Goal: Task Accomplishment & Management: Manage account settings

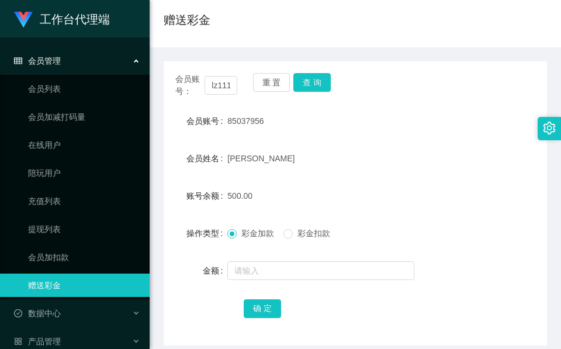
scroll to position [0, 14]
type input "lz111409"
click at [317, 77] on button "查 询" at bounding box center [311, 82] width 37 height 19
click at [317, 77] on div "首页 / 会员管理 / 赠送彩金 / 赠送彩金 会员账号： lz111409 重 置 查 询 会员账号 85037956 会员姓名 [PERSON_NAME]…" at bounding box center [355, 162] width 383 height 368
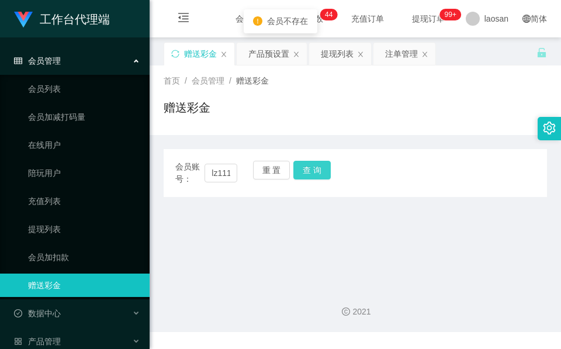
click at [313, 171] on button "查 询" at bounding box center [311, 170] width 37 height 19
click at [313, 171] on div "会员账号： lz111409 重 置 查 询" at bounding box center [355, 173] width 383 height 25
click at [313, 171] on button "查 询" at bounding box center [311, 170] width 37 height 19
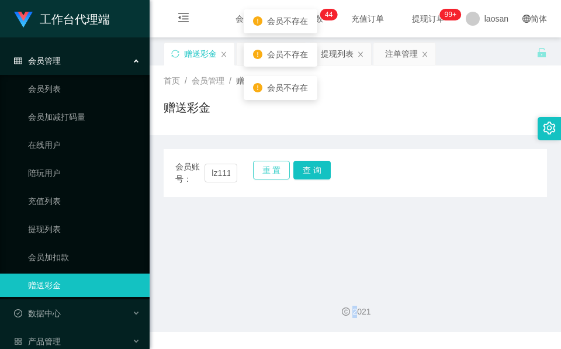
click at [279, 169] on button "重 置" at bounding box center [271, 170] width 37 height 19
click at [213, 168] on input "text" at bounding box center [221, 173] width 33 height 19
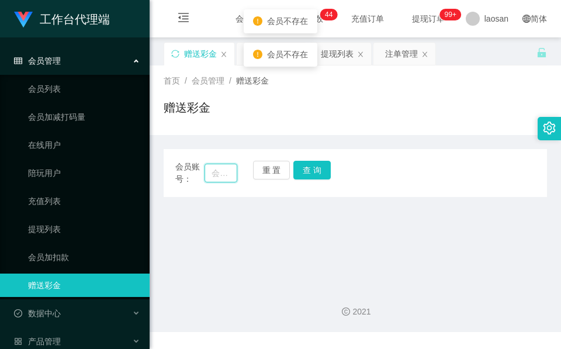
paste input "lz111409"
type input "lz111409"
click at [310, 164] on button "查 询" at bounding box center [311, 170] width 37 height 19
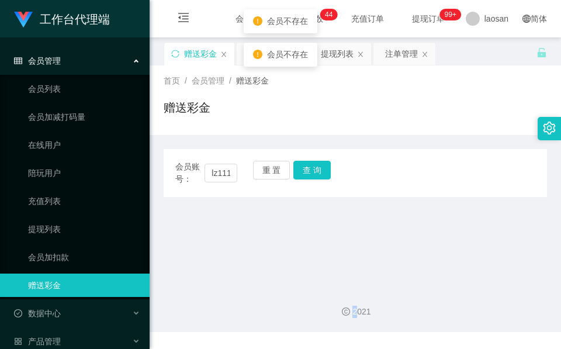
click at [310, 164] on div "重 置 查 询" at bounding box center [284, 173] width 62 height 25
click at [274, 165] on button "重 置" at bounding box center [271, 170] width 37 height 19
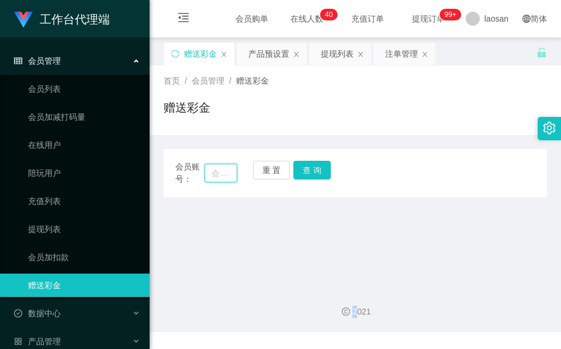
click at [225, 170] on input "text" at bounding box center [221, 173] width 33 height 19
paste input "lzl11409"
type input "lzl11409"
click at [323, 171] on button "查 询" at bounding box center [311, 170] width 37 height 19
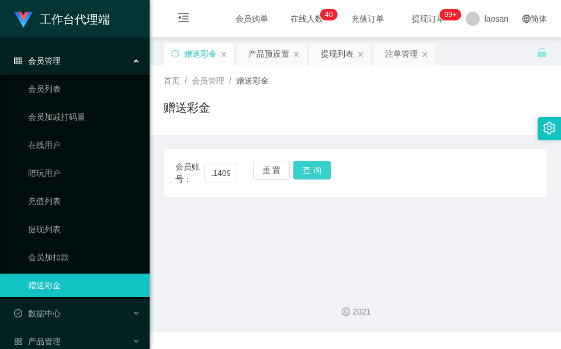
scroll to position [0, 0]
click at [323, 171] on div "会员账号： lzl11409 重 置 查 询" at bounding box center [355, 173] width 383 height 25
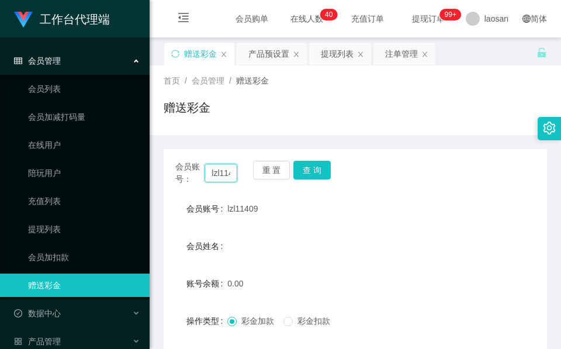
click at [220, 167] on input "lzl11409" at bounding box center [221, 173] width 33 height 19
click at [309, 169] on button "查 询" at bounding box center [311, 170] width 37 height 19
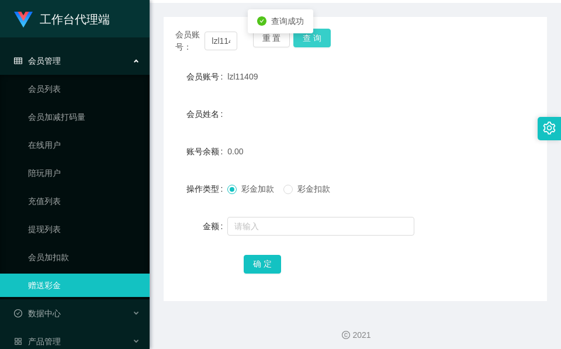
scroll to position [139, 0]
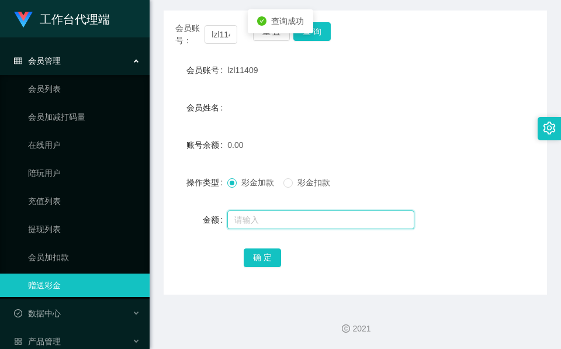
click at [296, 216] on input "text" at bounding box center [320, 219] width 187 height 19
type input "100"
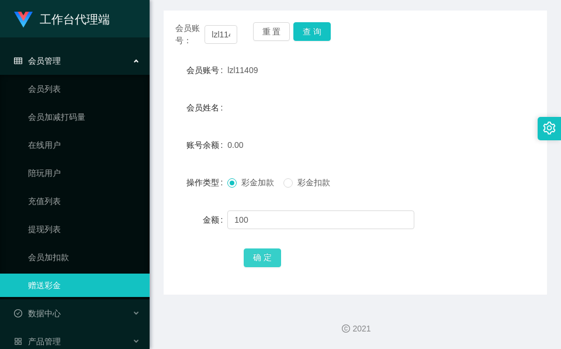
click at [254, 265] on button "确 定" at bounding box center [262, 257] width 37 height 19
click at [254, 265] on div "确 定" at bounding box center [356, 256] width 224 height 23
click at [216, 25] on div "会员账号： lzl11409" at bounding box center [206, 34] width 62 height 25
click at [216, 27] on input "lzl11409" at bounding box center [221, 34] width 33 height 19
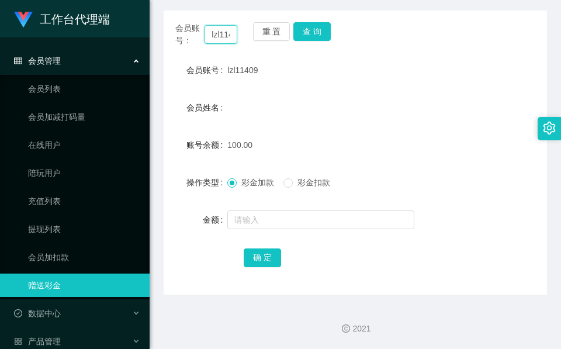
paste input "Lss5550"
type input "Lss5550"
click at [320, 23] on button "查 询" at bounding box center [311, 31] width 37 height 19
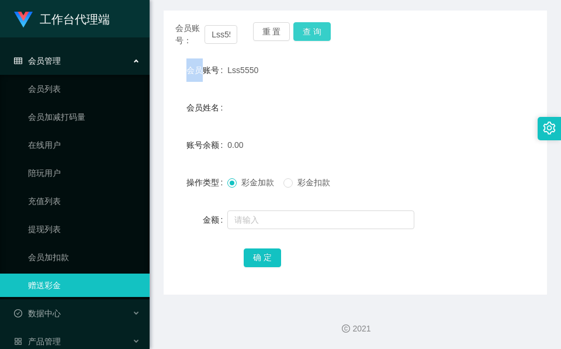
click at [320, 23] on div "会员账号： Lss5550 重 置 查 询" at bounding box center [355, 34] width 383 height 25
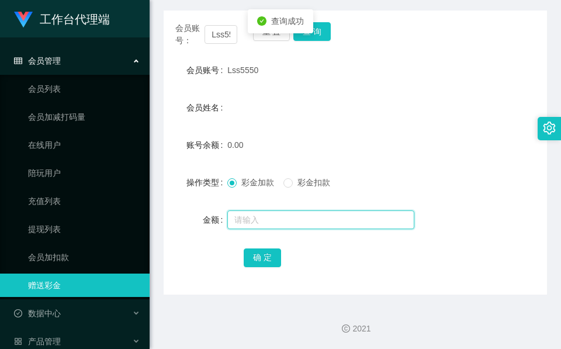
drag, startPoint x: 319, startPoint y: 25, endPoint x: 288, endPoint y: 216, distance: 193.1
click at [288, 216] on input "text" at bounding box center [320, 219] width 187 height 19
type input "100"
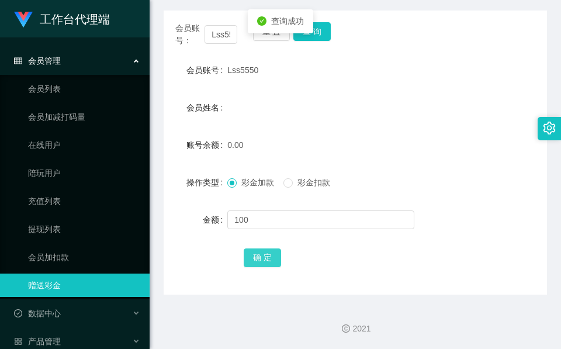
drag, startPoint x: 260, startPoint y: 258, endPoint x: 258, endPoint y: 269, distance: 10.7
click at [260, 258] on button "确 定" at bounding box center [262, 257] width 37 height 19
click at [213, 33] on input "Lss5550" at bounding box center [221, 34] width 33 height 19
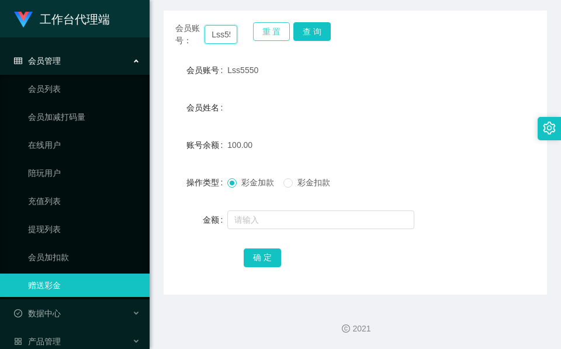
paste input "Rec0102"
type input "Rec0102"
click at [300, 32] on button "查 询" at bounding box center [311, 31] width 37 height 19
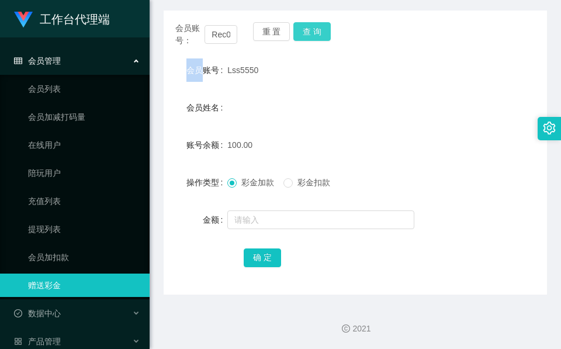
click at [300, 32] on div "重 置 查 询" at bounding box center [284, 34] width 62 height 25
drag, startPoint x: 300, startPoint y: 32, endPoint x: 267, endPoint y: 207, distance: 179.0
click at [267, 208] on div at bounding box center [339, 219] width 224 height 23
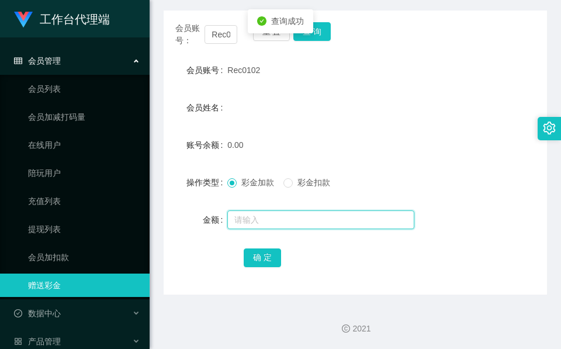
click at [264, 213] on input "text" at bounding box center [320, 219] width 187 height 19
type input "100"
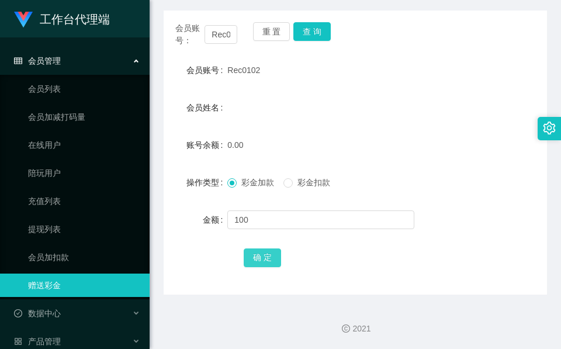
click at [264, 257] on button "确 定" at bounding box center [262, 257] width 37 height 19
click at [244, 67] on span "Rec0102" at bounding box center [243, 69] width 33 height 9
copy span "Rec0102"
click at [276, 109] on div "会员姓名" at bounding box center [355, 107] width 383 height 23
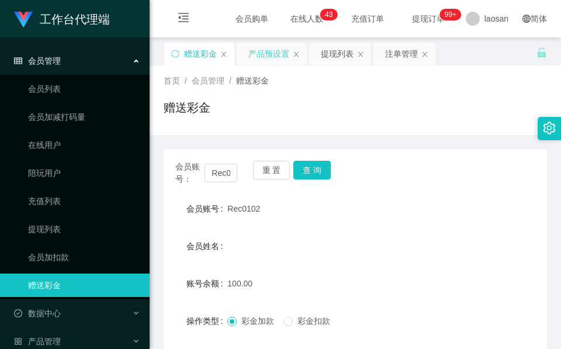
click at [265, 51] on div "产品预设置" at bounding box center [268, 54] width 41 height 22
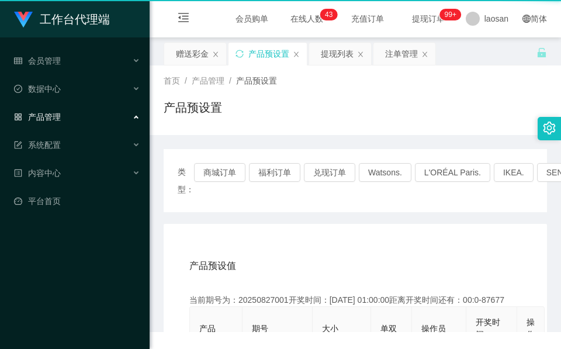
click at [265, 51] on div "产品预设置" at bounding box center [268, 54] width 41 height 22
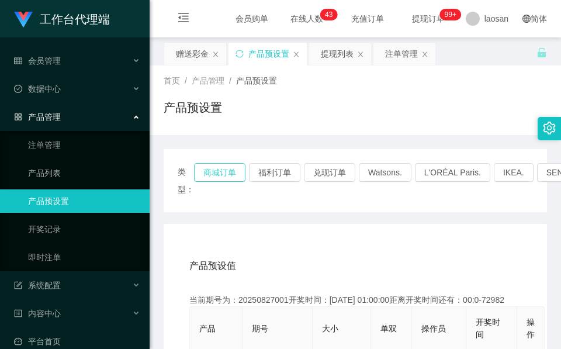
click at [223, 167] on button "商城订单" at bounding box center [219, 172] width 51 height 19
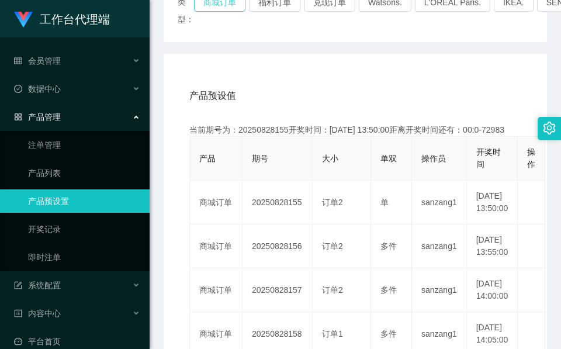
scroll to position [175, 0]
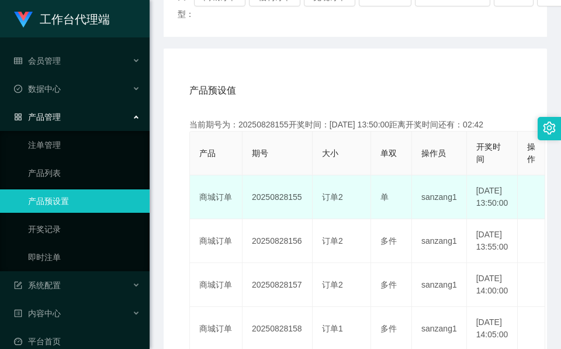
click at [291, 216] on td "20250828155" at bounding box center [278, 197] width 70 height 44
click at [275, 207] on td "20250828155" at bounding box center [278, 197] width 70 height 44
copy td "20250828155"
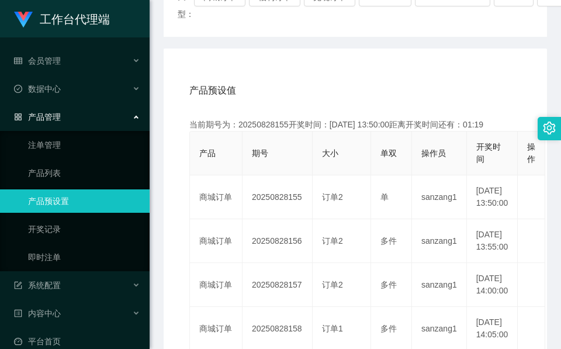
click at [234, 90] on span "产品预设值" at bounding box center [212, 91] width 47 height 14
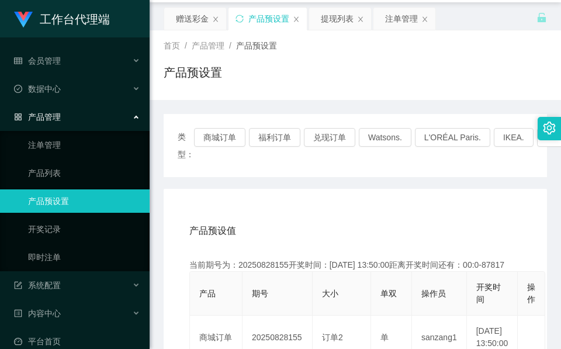
scroll to position [0, 0]
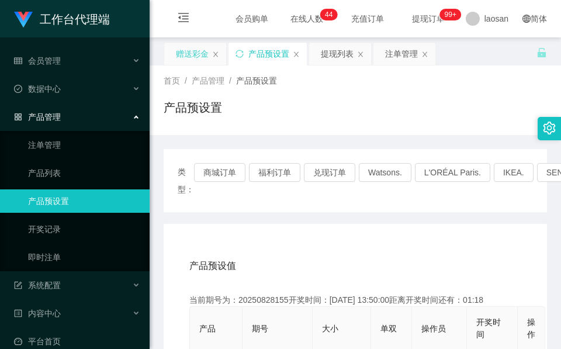
click at [199, 60] on div "赠送彩金" at bounding box center [192, 54] width 33 height 22
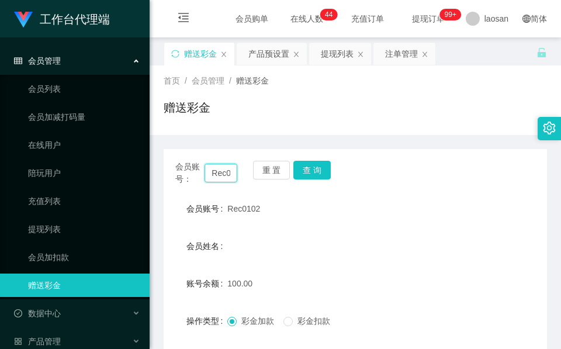
click at [216, 168] on input "Rec0102" at bounding box center [221, 173] width 33 height 19
click at [323, 174] on button "查 询" at bounding box center [311, 170] width 37 height 19
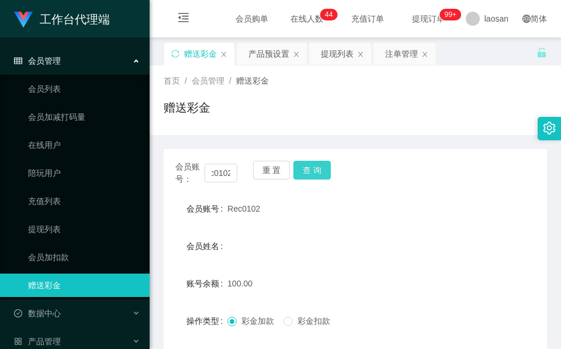
scroll to position [0, 0]
click at [323, 174] on div "会员账号： Rec0102 重 置 查 询" at bounding box center [355, 173] width 383 height 25
drag, startPoint x: 323, startPoint y: 174, endPoint x: 316, endPoint y: 174, distance: 7.0
click at [321, 174] on button "查 询" at bounding box center [318, 170] width 50 height 19
click at [210, 179] on input "Rec0102" at bounding box center [221, 173] width 33 height 19
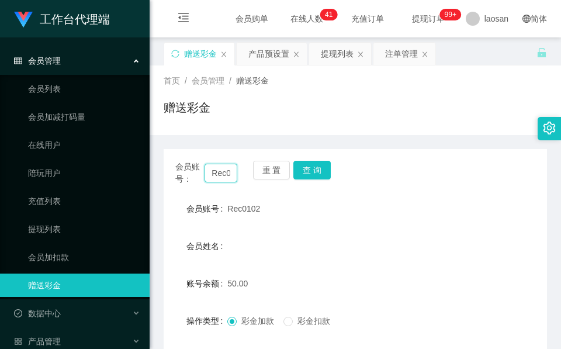
click at [210, 179] on input "Rec0102" at bounding box center [221, 173] width 33 height 19
paste input "lzl11409"
type input "lzl11409"
click at [314, 167] on button "查 询" at bounding box center [311, 170] width 37 height 19
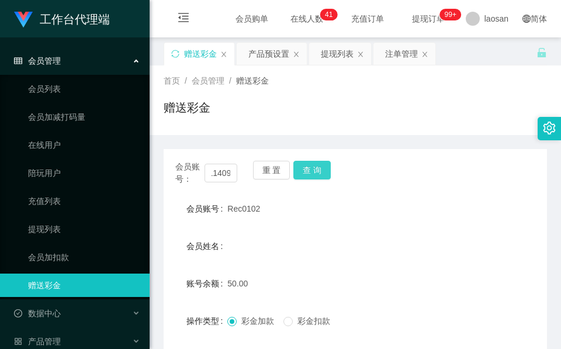
scroll to position [0, 0]
click at [314, 167] on div "会员账号： lzl11409 重 置 查 询" at bounding box center [355, 173] width 383 height 25
click at [314, 167] on button "查 询" at bounding box center [311, 170] width 37 height 19
click at [314, 167] on div "会员账号： lzl11409 重 置 查 询" at bounding box center [355, 173] width 383 height 25
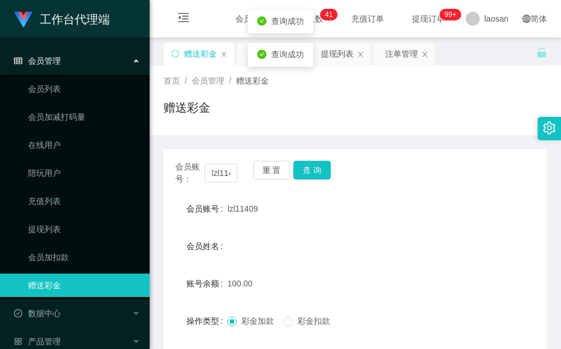
drag, startPoint x: 314, startPoint y: 167, endPoint x: 262, endPoint y: 248, distance: 96.8
click at [262, 248] on div "会员姓名" at bounding box center [355, 245] width 383 height 23
click at [307, 174] on button "查 询" at bounding box center [311, 170] width 37 height 19
click at [319, 174] on button "查 询" at bounding box center [311, 170] width 37 height 19
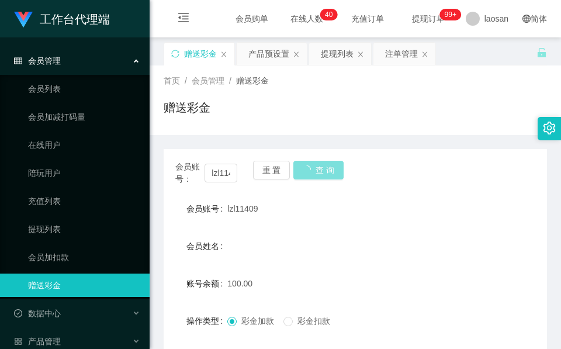
click at [321, 172] on button "查 询" at bounding box center [318, 170] width 50 height 19
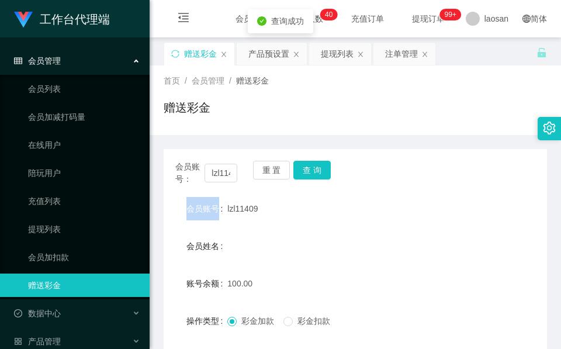
click at [321, 172] on div "会员账号： lzl11409 重 置 查 询" at bounding box center [355, 173] width 383 height 25
click at [302, 171] on button "查 询" at bounding box center [311, 170] width 37 height 19
click at [302, 172] on button "查 询" at bounding box center [311, 170] width 37 height 19
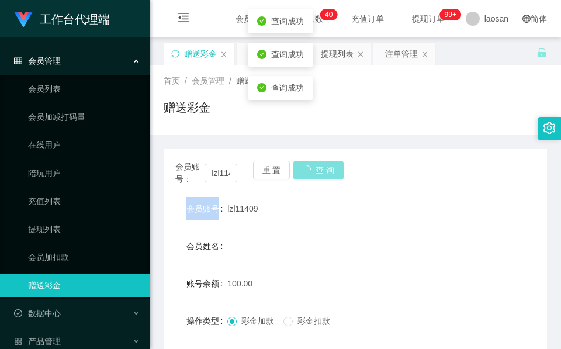
click at [302, 172] on button "查 询" at bounding box center [318, 170] width 50 height 19
click at [302, 172] on div "重 置 查 询" at bounding box center [284, 173] width 62 height 25
click at [302, 172] on button "查 询" at bounding box center [311, 170] width 37 height 19
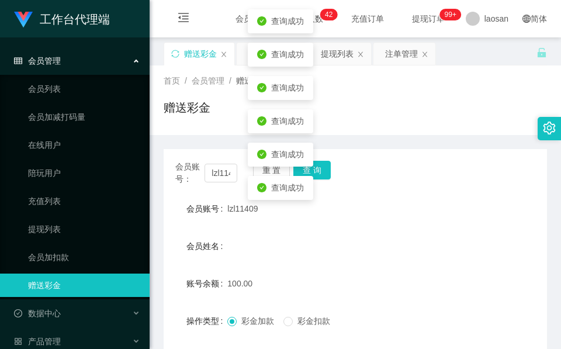
click at [237, 271] on form "会员账号 lzl11409 会员姓名 账号余额 100.00 操作类型 彩金加款 彩金扣款 金额 确 定" at bounding box center [355, 302] width 383 height 210
drag, startPoint x: 254, startPoint y: 260, endPoint x: 213, endPoint y: 265, distance: 41.8
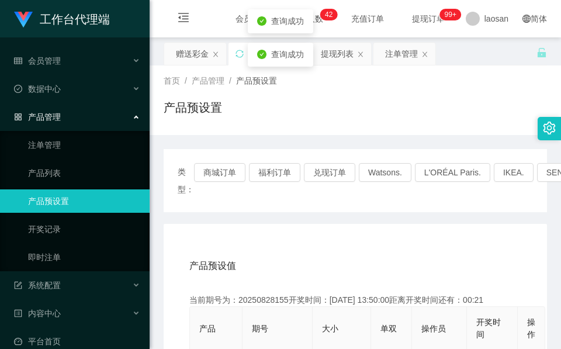
drag, startPoint x: 393, startPoint y: 267, endPoint x: 343, endPoint y: 251, distance: 53.2
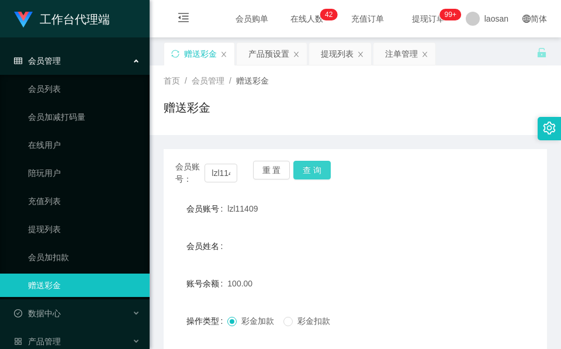
click at [325, 171] on button "查 询" at bounding box center [311, 170] width 37 height 19
click at [325, 171] on button "查 询" at bounding box center [318, 170] width 50 height 19
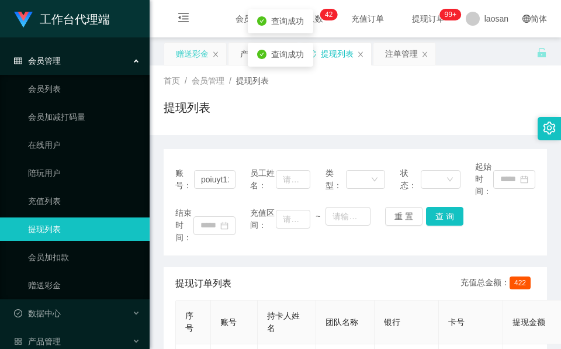
click at [195, 60] on div "赠送彩金" at bounding box center [192, 54] width 33 height 22
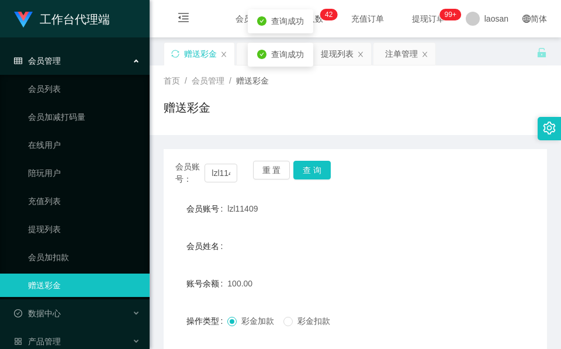
click at [331, 167] on div "会员账号： lzl11409 重 置 查 询" at bounding box center [355, 173] width 383 height 25
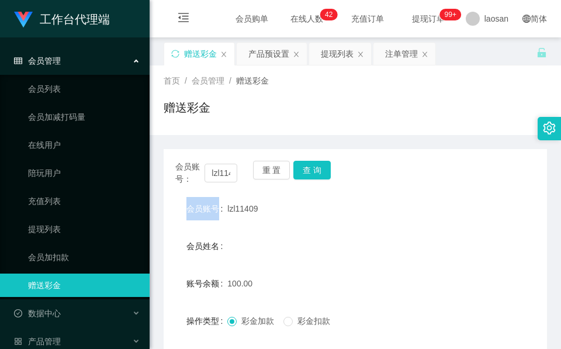
click at [331, 167] on div "会员账号： lzl11409 重 置 查 询" at bounding box center [355, 173] width 383 height 25
drag, startPoint x: 317, startPoint y: 167, endPoint x: 313, endPoint y: 176, distance: 9.9
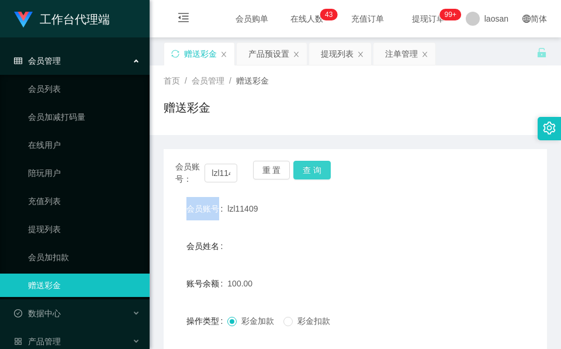
click at [317, 167] on button "查 询" at bounding box center [311, 170] width 37 height 19
click at [324, 168] on button "查 询" at bounding box center [311, 170] width 37 height 19
click at [325, 172] on button "查 询" at bounding box center [311, 170] width 37 height 19
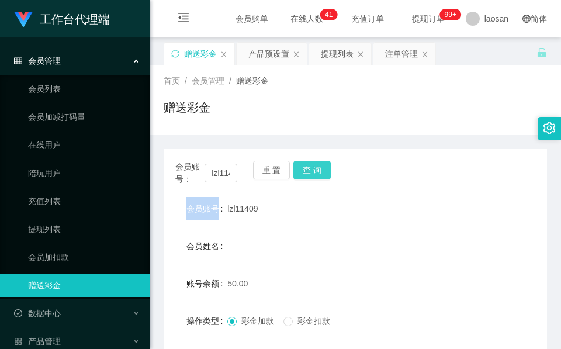
click at [323, 172] on button "查 询" at bounding box center [311, 170] width 37 height 19
click at [323, 172] on div "会员账号： lzl11409 重 置 查 询" at bounding box center [355, 173] width 383 height 25
click at [323, 172] on button "查 询" at bounding box center [311, 170] width 37 height 19
click at [323, 172] on div "会员账号： lzl11409 重 置 查 询" at bounding box center [355, 173] width 383 height 25
click at [323, 172] on button "查 询" at bounding box center [311, 170] width 37 height 19
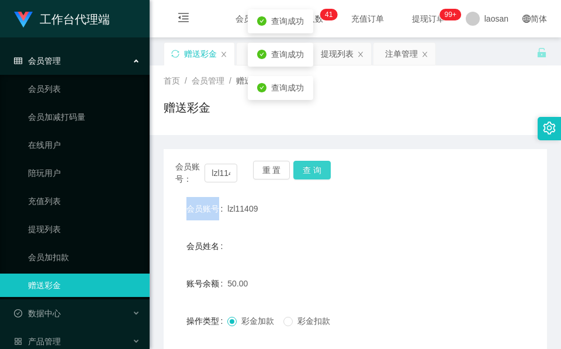
click at [323, 172] on div "会员账号： lzl11409 重 置 查 询" at bounding box center [355, 173] width 383 height 25
click at [323, 172] on button "查 询" at bounding box center [311, 170] width 37 height 19
click at [323, 172] on div "会员账号： lzl11409 重 置 查 询" at bounding box center [355, 173] width 383 height 25
click at [323, 172] on button "查 询" at bounding box center [318, 170] width 50 height 19
click at [323, 172] on div "会员账号： lzl11409 重 置 查 询" at bounding box center [355, 173] width 383 height 25
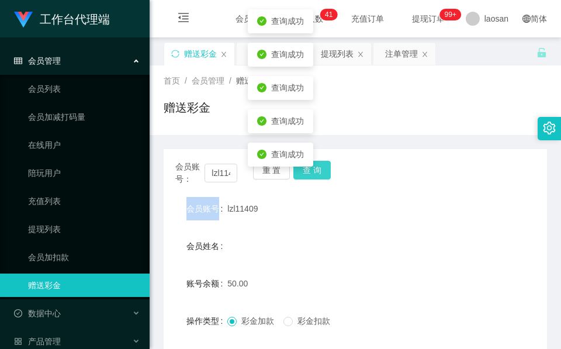
click at [323, 172] on button "查 询" at bounding box center [311, 170] width 37 height 19
click at [323, 172] on div "会员账号： lzl11409 重 置 查 询" at bounding box center [355, 173] width 383 height 25
click at [323, 172] on button "查 询" at bounding box center [311, 170] width 37 height 19
click at [323, 172] on div "会员账号： lzl11409 重 置 查 询" at bounding box center [355, 173] width 383 height 25
click at [323, 172] on button "查 询" at bounding box center [311, 170] width 37 height 19
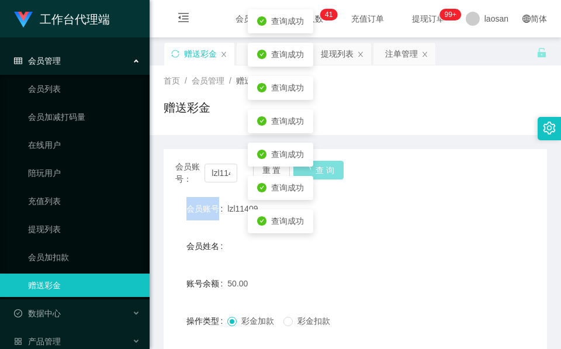
click at [323, 172] on div "会员账号： lzl11409 重 置 查 询" at bounding box center [355, 173] width 383 height 25
click at [323, 172] on button "查 询" at bounding box center [318, 170] width 50 height 19
click at [323, 172] on div "会员账号： lzl11409 重 置 查 询" at bounding box center [355, 173] width 383 height 25
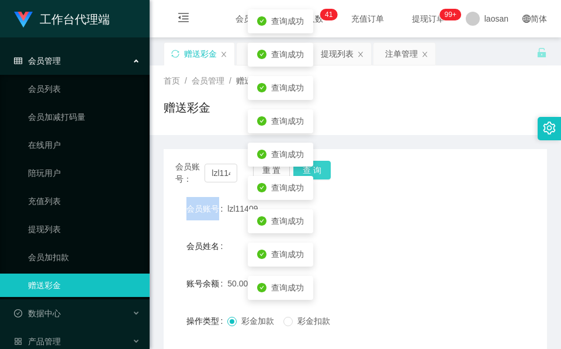
click at [323, 172] on button "查 询" at bounding box center [311, 170] width 37 height 19
click at [323, 172] on div "会员账号： lzl11409 重 置 查 询" at bounding box center [355, 173] width 383 height 25
click at [323, 172] on button "查 询" at bounding box center [311, 170] width 37 height 19
click at [323, 172] on div "会员账号： lzl11409 重 置 查 询" at bounding box center [355, 173] width 383 height 25
click at [323, 172] on button "查 询" at bounding box center [311, 170] width 37 height 19
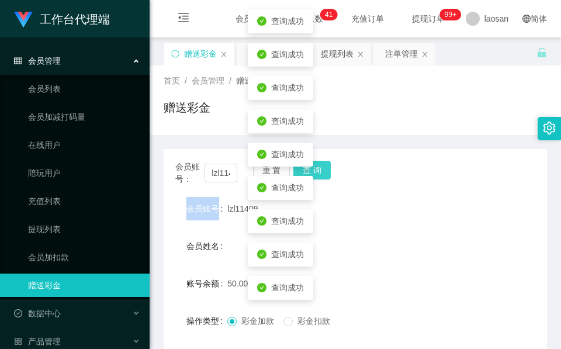
click at [323, 172] on div "会员账号： lzl11409 重 置 查 询" at bounding box center [355, 173] width 383 height 25
click at [323, 172] on button "查 询" at bounding box center [311, 170] width 37 height 19
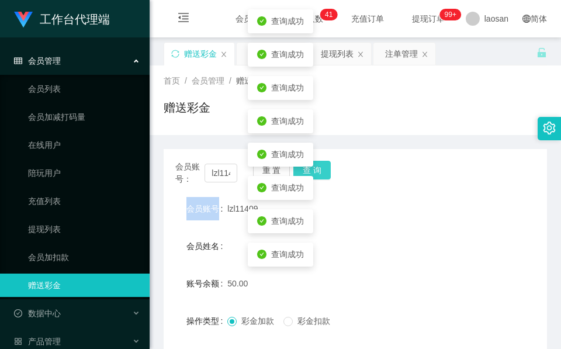
click at [323, 172] on button "查 询" at bounding box center [311, 170] width 37 height 19
click at [325, 170] on button "查 询" at bounding box center [311, 170] width 37 height 19
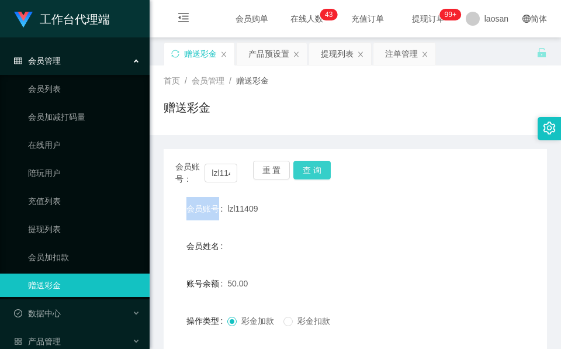
click at [309, 165] on button "查 询" at bounding box center [311, 170] width 37 height 19
click at [309, 165] on div "重 置 查 询" at bounding box center [284, 173] width 62 height 25
click at [309, 165] on button "查 询" at bounding box center [311, 170] width 37 height 19
click at [309, 165] on div "重 置 查 询" at bounding box center [284, 173] width 62 height 25
click at [309, 165] on button "查 询" at bounding box center [311, 170] width 37 height 19
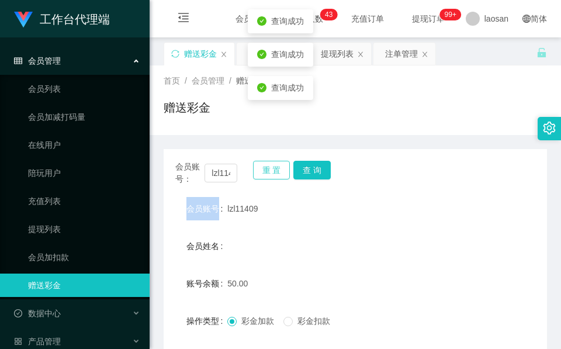
click at [272, 168] on button "重 置" at bounding box center [271, 170] width 37 height 19
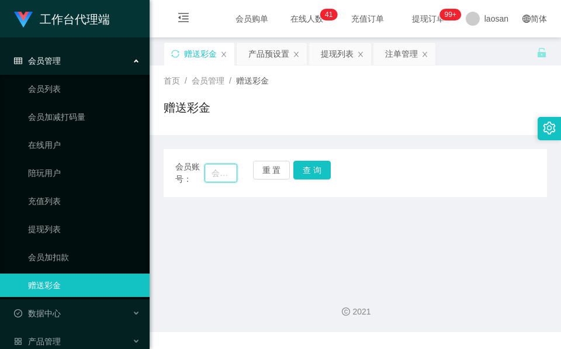
click at [224, 174] on input "text" at bounding box center [221, 173] width 33 height 19
paste input "lzl11409"
click at [314, 170] on button "查 询" at bounding box center [311, 170] width 37 height 19
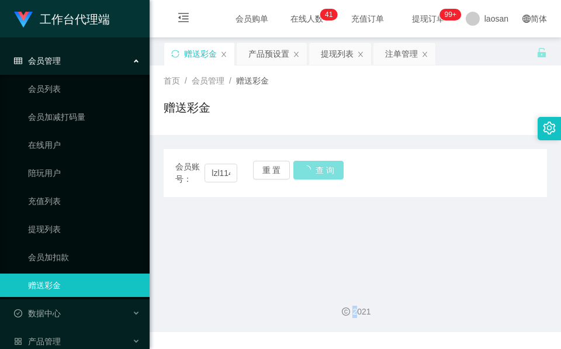
click at [314, 170] on div "会员账号： lzl11409 重 置 查 询" at bounding box center [355, 173] width 383 height 25
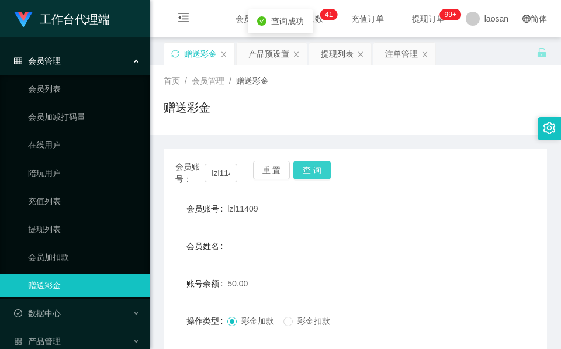
click at [314, 170] on button "查 询" at bounding box center [311, 170] width 37 height 19
click at [314, 170] on div "会员账号： lzl11409 重 置 查 询" at bounding box center [355, 173] width 383 height 25
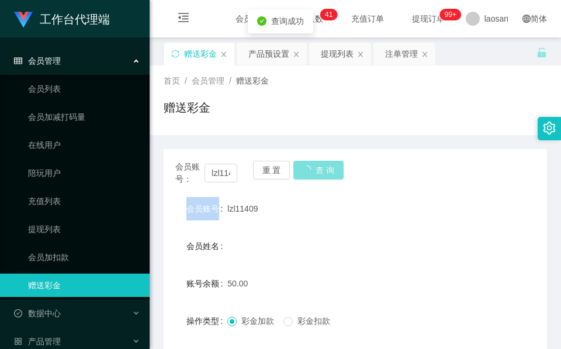
click at [314, 170] on button "查 询" at bounding box center [318, 170] width 50 height 19
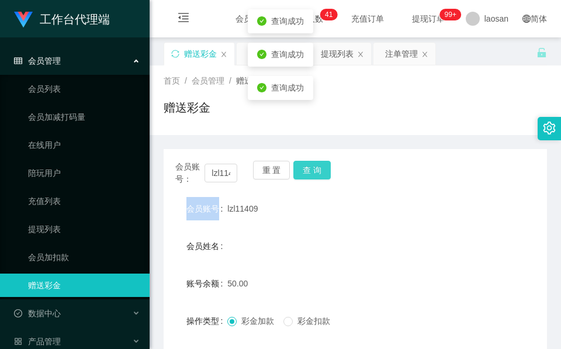
click at [317, 170] on button "查 询" at bounding box center [311, 170] width 37 height 19
click at [317, 170] on div "会员账号： lzl11409 重 置 查 询" at bounding box center [355, 173] width 383 height 25
click at [317, 170] on button "查 询" at bounding box center [311, 170] width 37 height 19
click at [317, 174] on div "会员账号： lzl11409 重 置 查 询" at bounding box center [355, 173] width 383 height 25
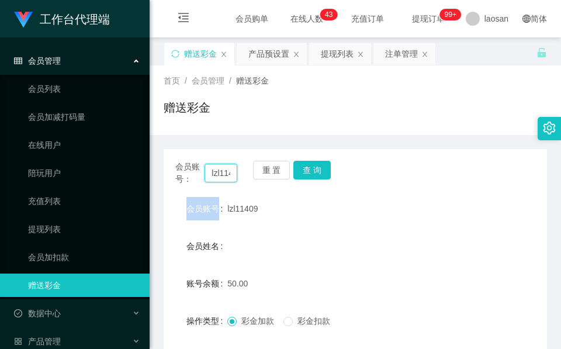
click at [218, 178] on input "lzl11409" at bounding box center [221, 173] width 33 height 19
click at [219, 178] on input "lzl11409" at bounding box center [221, 173] width 33 height 19
paste input "Rec0102"
click at [314, 178] on button "查 询" at bounding box center [311, 170] width 37 height 19
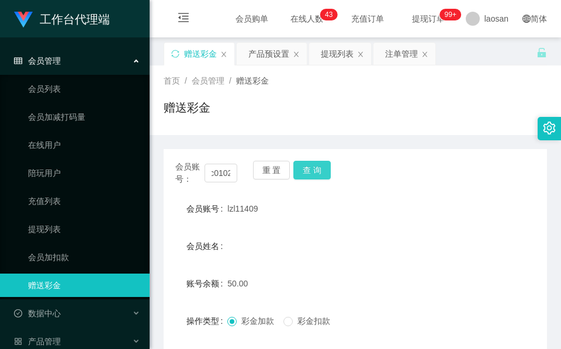
scroll to position [0, 0]
click at [314, 178] on div "会员账号： Rec0102 重 置 查 询" at bounding box center [355, 173] width 383 height 25
click at [314, 178] on button "查 询" at bounding box center [318, 170] width 50 height 19
drag, startPoint x: 244, startPoint y: 95, endPoint x: 267, endPoint y: 84, distance: 24.8
click at [245, 95] on div "首页 / 会员管理 / 赠送彩金 / 赠送彩金" at bounding box center [355, 100] width 383 height 51
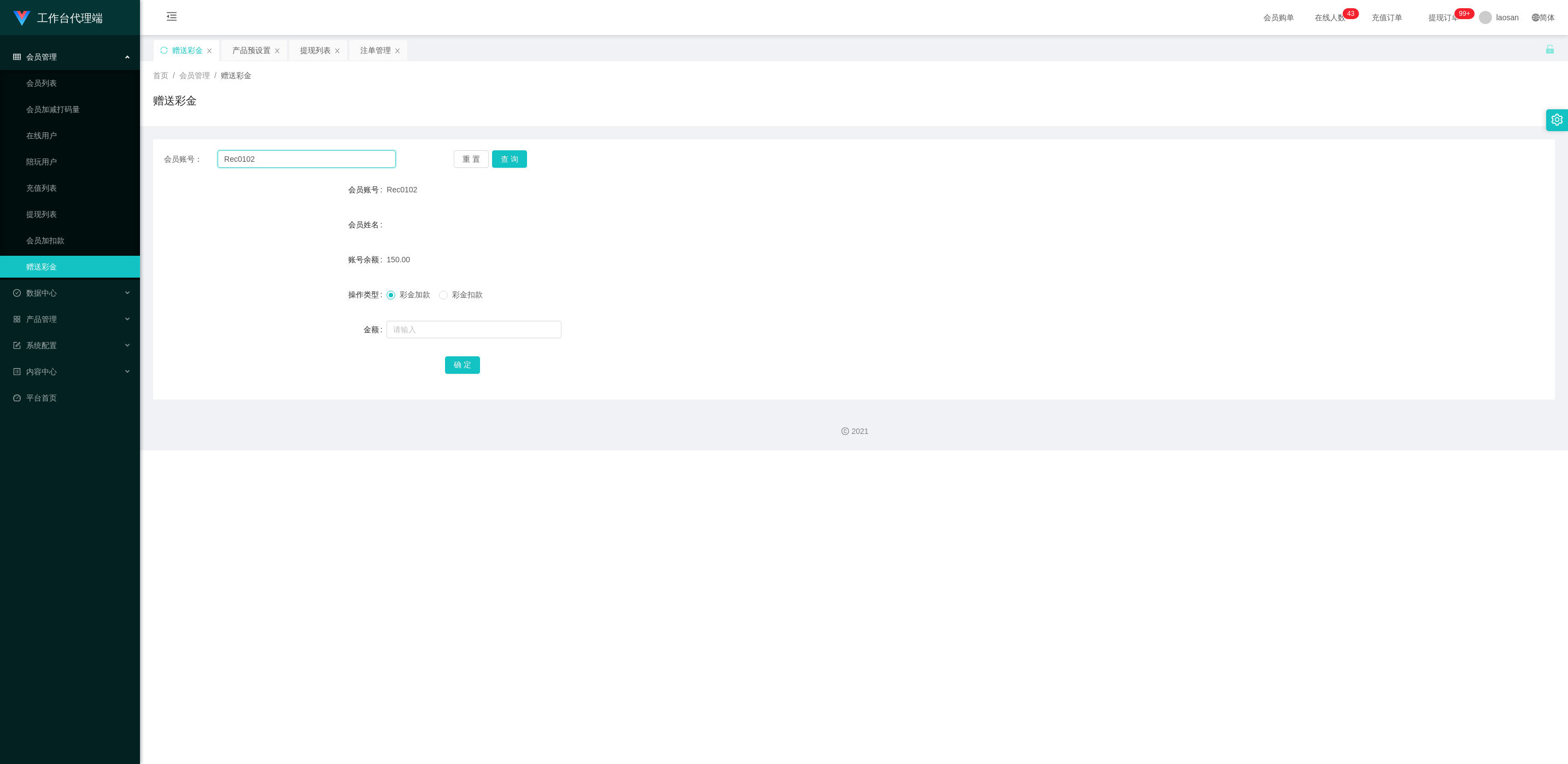
click at [326, 158] on input "Rec0102" at bounding box center [307, 159] width 179 height 18
paste input "lzl11409"
type input "lzl11409"
click at [494, 151] on button "查 询" at bounding box center [509, 159] width 35 height 18
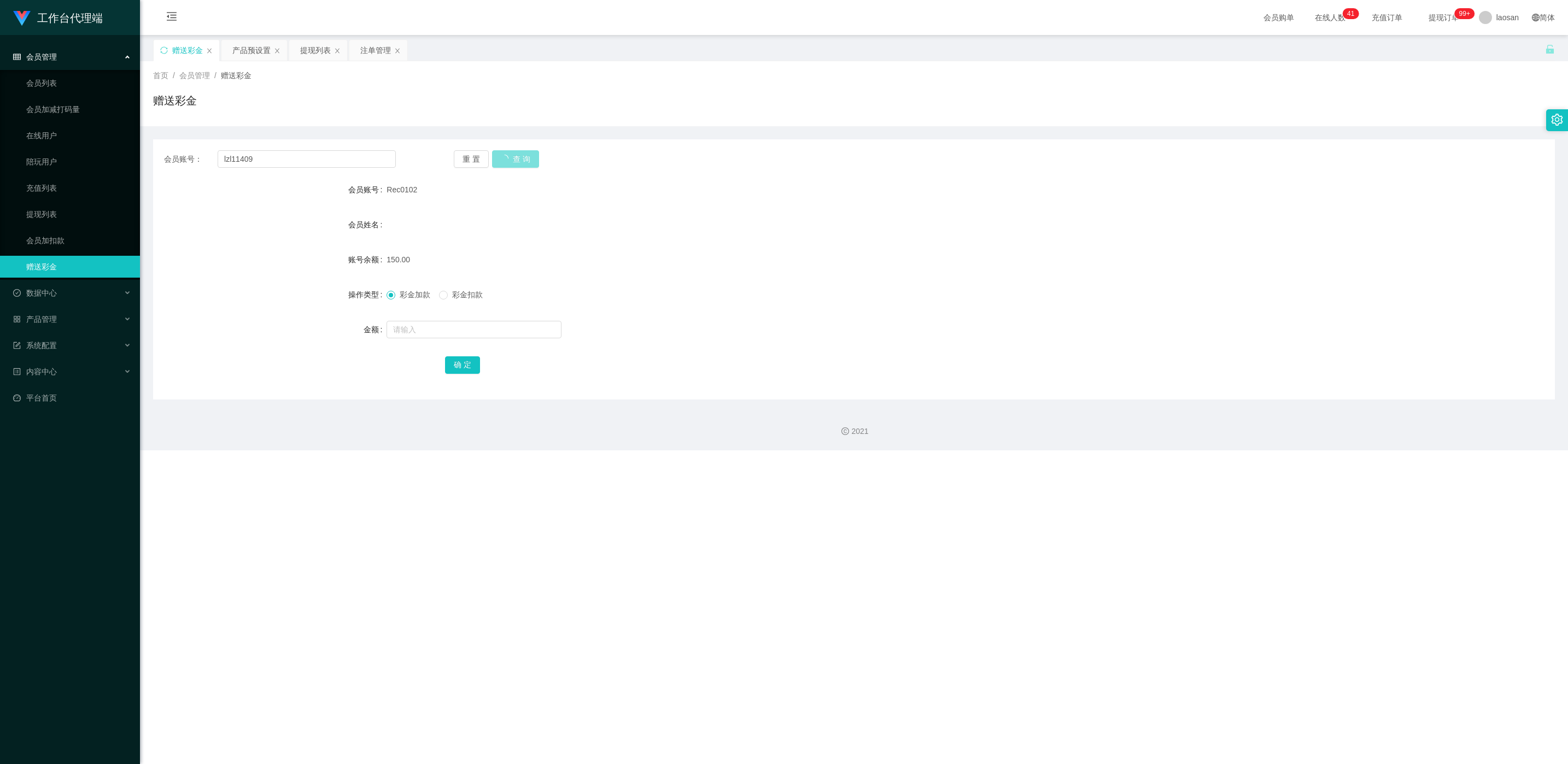
click at [494, 151] on button "查 询" at bounding box center [515, 159] width 47 height 18
click at [496, 151] on button "查 询" at bounding box center [515, 159] width 47 height 18
click at [364, 48] on div "注单管理" at bounding box center [375, 50] width 31 height 21
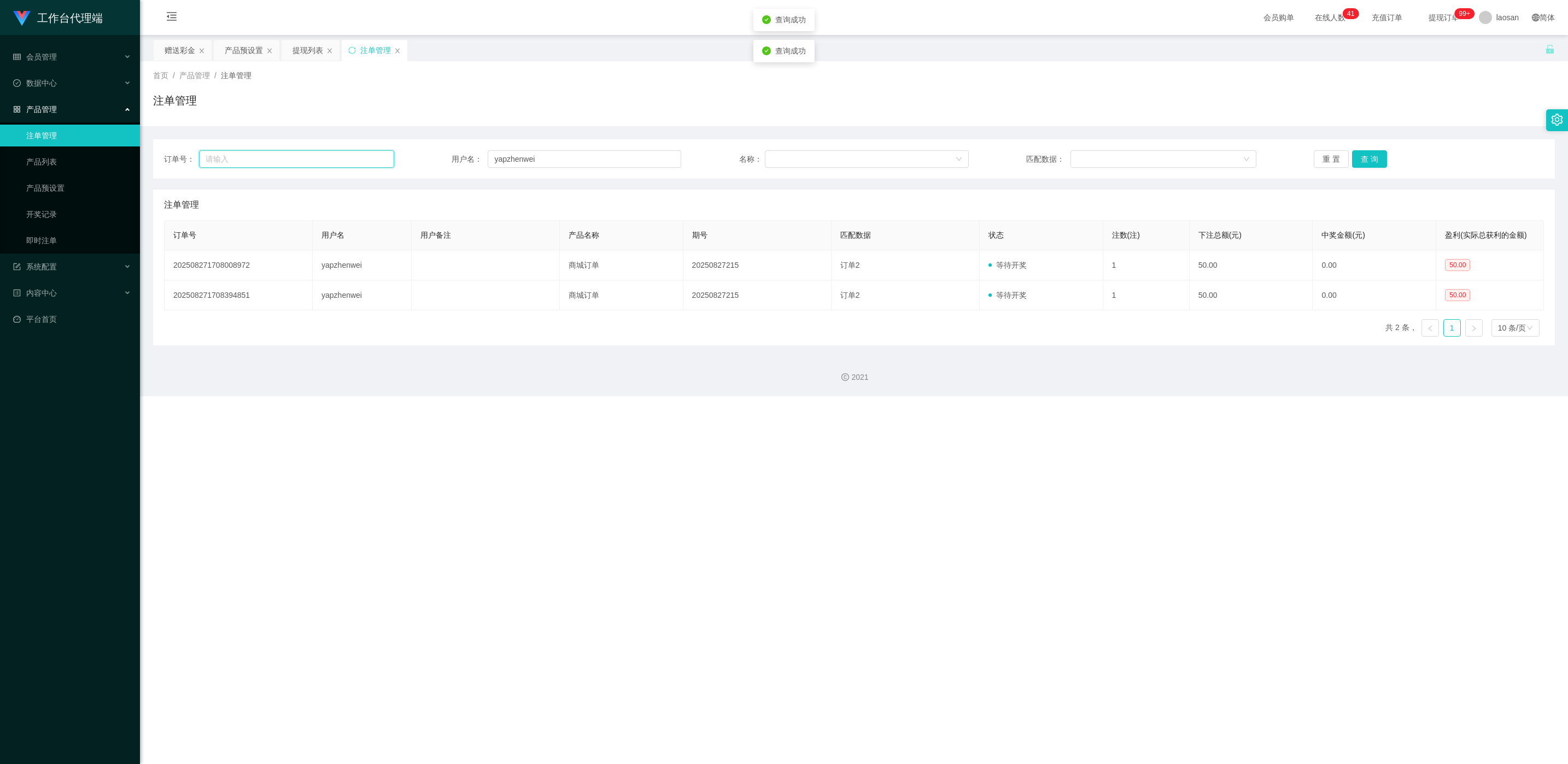
click at [298, 156] on input "text" at bounding box center [297, 159] width 195 height 18
click at [525, 154] on input "yapzhenwei" at bounding box center [584, 159] width 194 height 18
paste input "lzl11409"
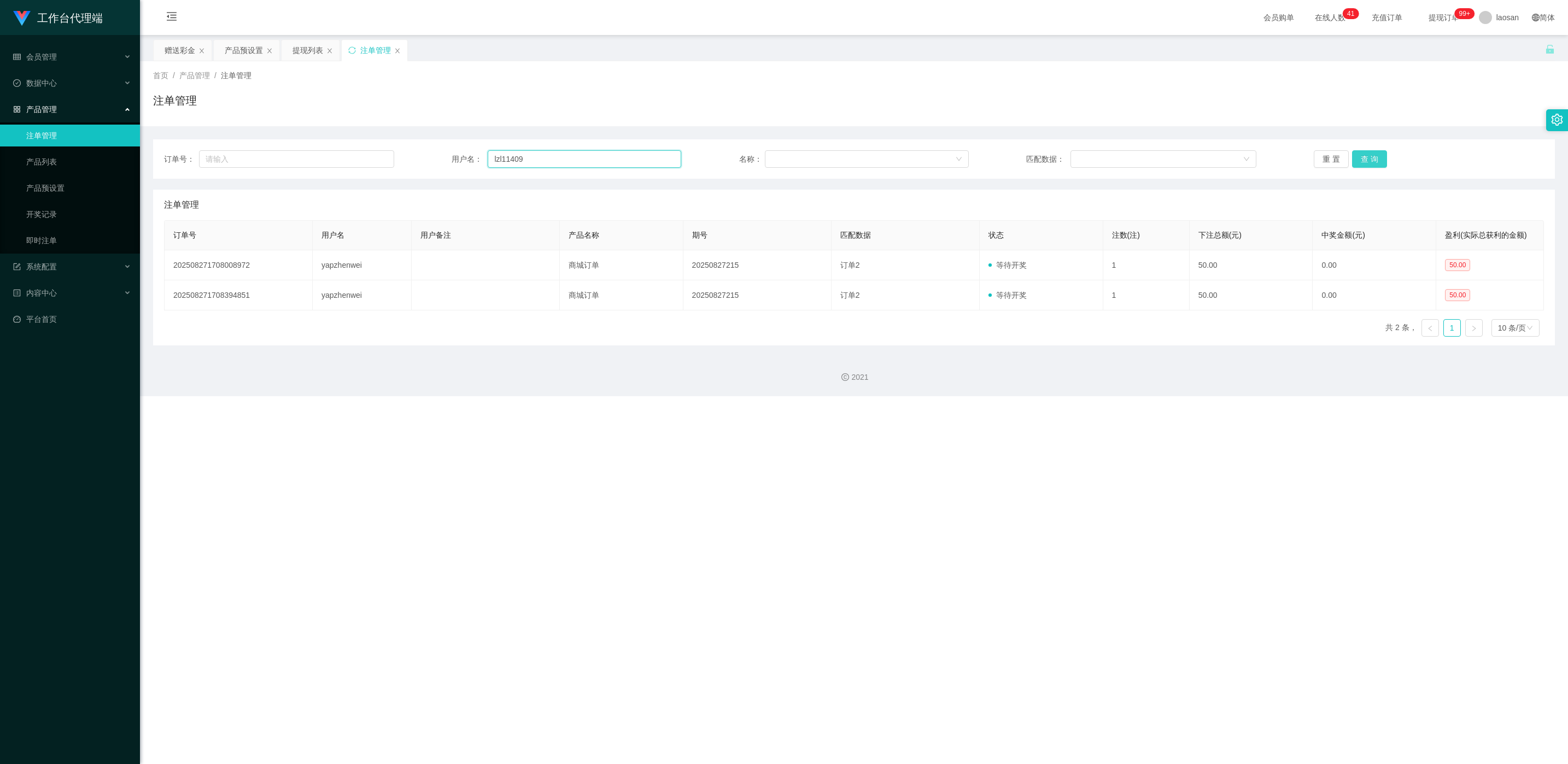
type input "lzl11409"
click at [525, 156] on button "查 询" at bounding box center [1369, 159] width 35 height 18
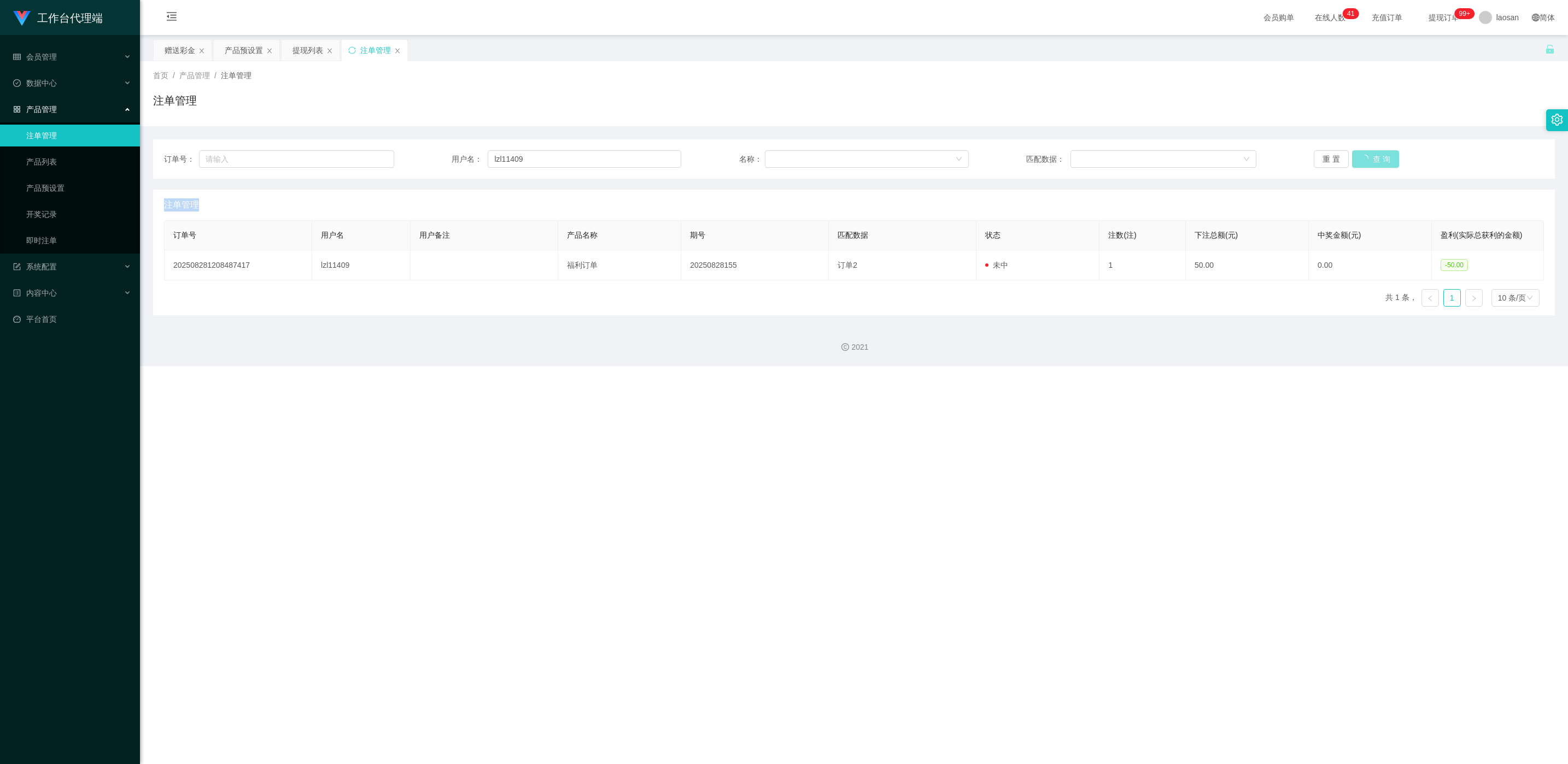
click at [525, 156] on div "重 置 查 询" at bounding box center [1430, 159] width 230 height 18
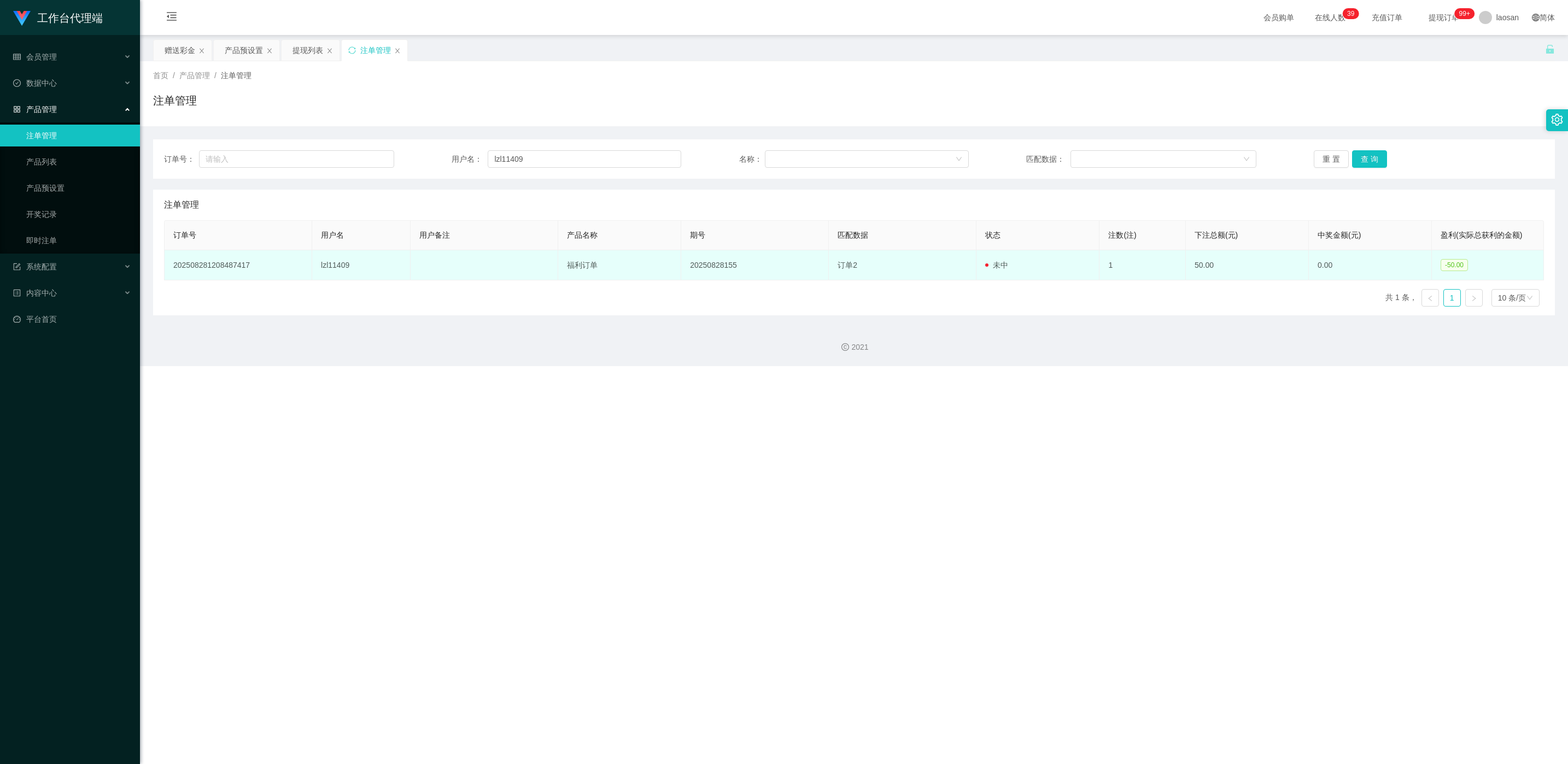
click at [525, 266] on td "福利订单" at bounding box center [620, 266] width 123 height 30
click at [525, 271] on td "福利订单" at bounding box center [620, 266] width 123 height 30
click at [525, 266] on td "福利订单" at bounding box center [620, 266] width 123 height 30
click at [525, 267] on td "福利订单" at bounding box center [620, 266] width 123 height 30
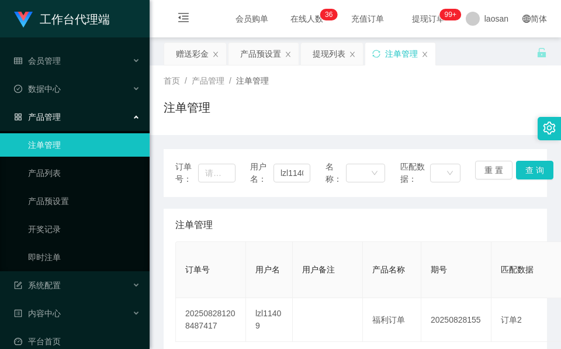
click at [349, 123] on div "注单管理" at bounding box center [355, 112] width 383 height 27
click at [321, 57] on div "提现列表" at bounding box center [329, 54] width 33 height 22
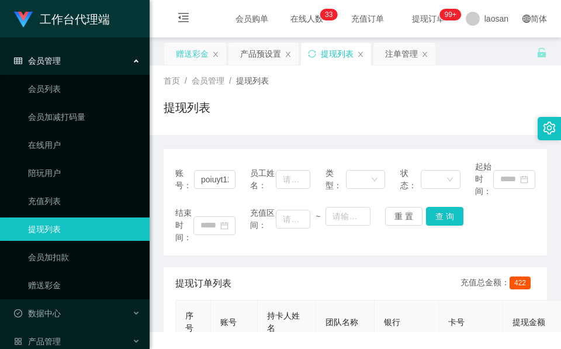
click at [185, 63] on div "赠送彩金" at bounding box center [192, 54] width 33 height 22
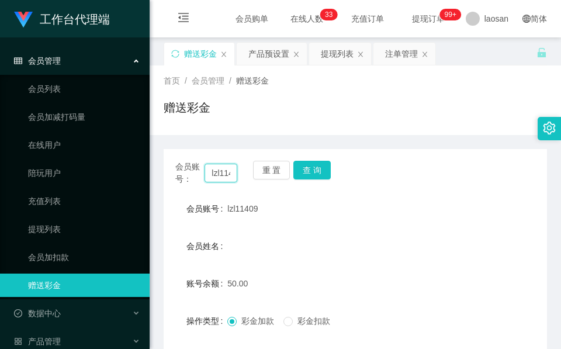
click at [229, 177] on input "lzl11409" at bounding box center [221, 173] width 33 height 19
click at [316, 165] on button "查 询" at bounding box center [311, 170] width 37 height 19
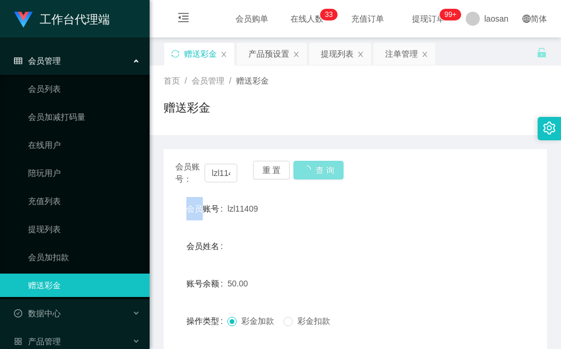
click at [316, 165] on div "会员账号： lzl11409 重 置 查 询" at bounding box center [355, 173] width 383 height 25
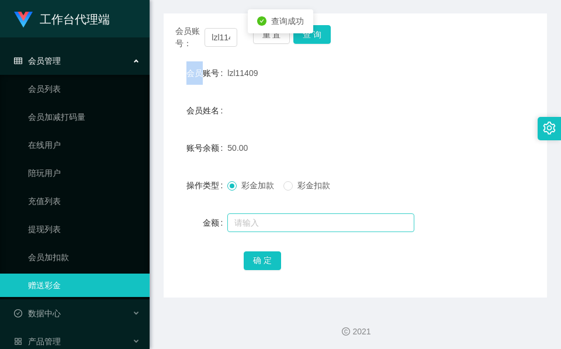
scroll to position [139, 0]
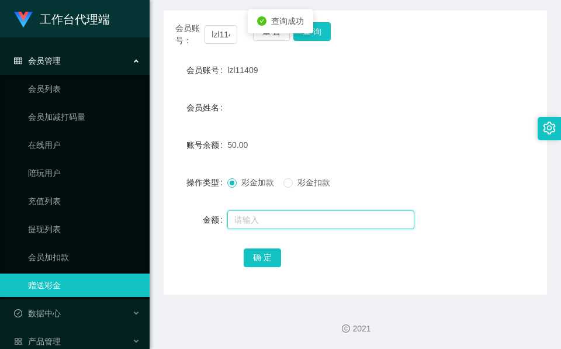
click at [292, 209] on div at bounding box center [339, 219] width 224 height 23
type input "100"
click at [295, 212] on input "100" at bounding box center [320, 219] width 187 height 19
type input "50"
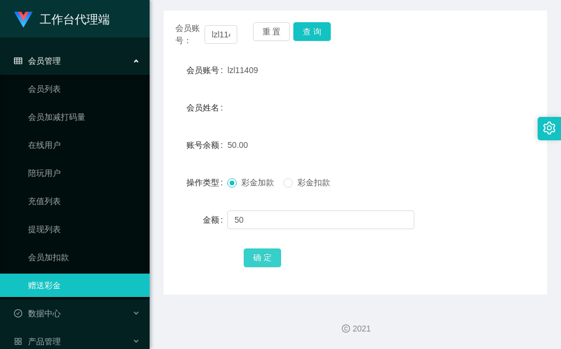
click at [260, 249] on button "确 定" at bounding box center [262, 257] width 37 height 19
click at [317, 30] on button "查 询" at bounding box center [311, 31] width 37 height 19
click at [317, 30] on div "会员账号： lzl11409 重 置 查 询" at bounding box center [355, 34] width 383 height 25
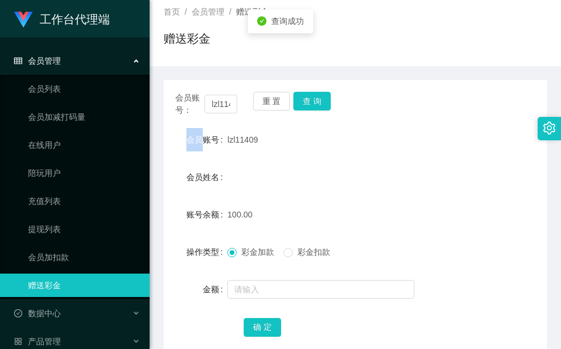
scroll to position [0, 0]
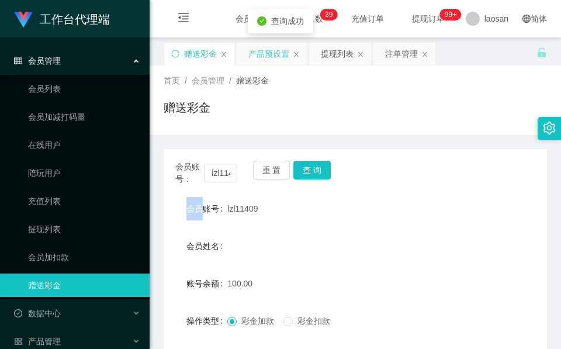
click at [276, 55] on div "产品预设置" at bounding box center [268, 54] width 41 height 22
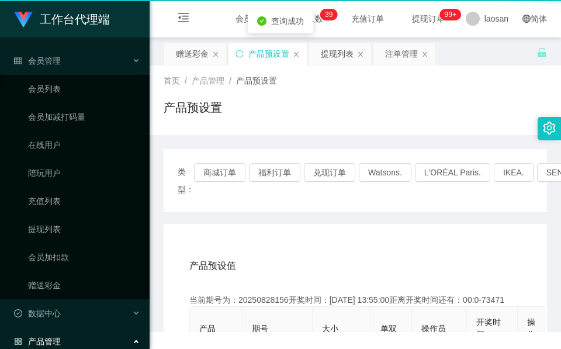
click at [276, 55] on div "产品预设置" at bounding box center [268, 54] width 41 height 22
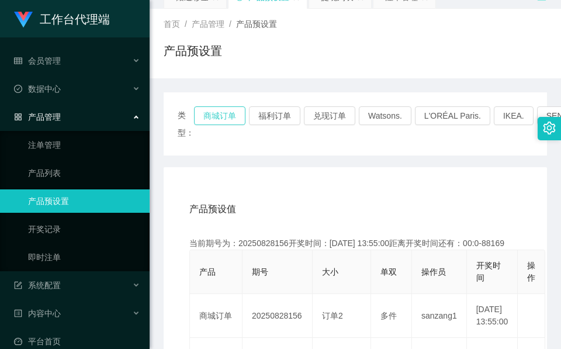
scroll to position [88, 0]
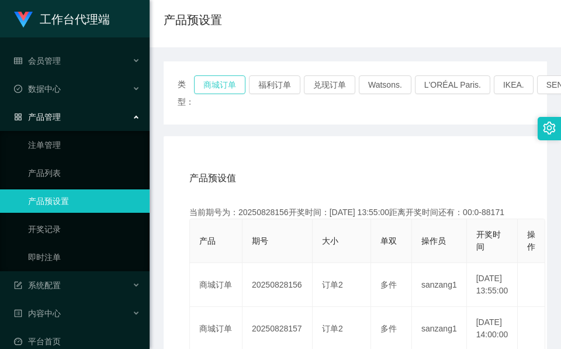
click at [230, 86] on button "商城订单" at bounding box center [219, 84] width 51 height 19
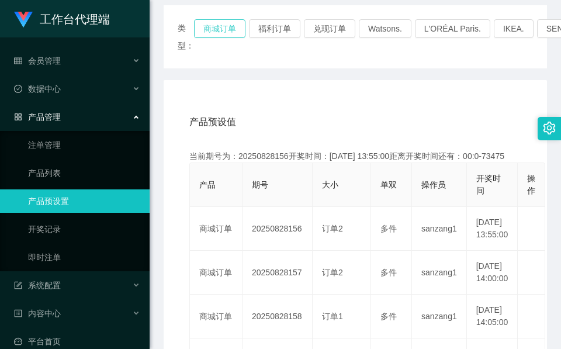
scroll to position [175, 0]
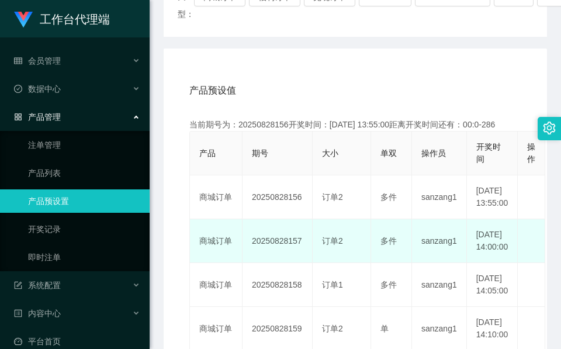
click at [269, 263] on td "20250828157" at bounding box center [278, 241] width 70 height 44
copy td "20250828157"
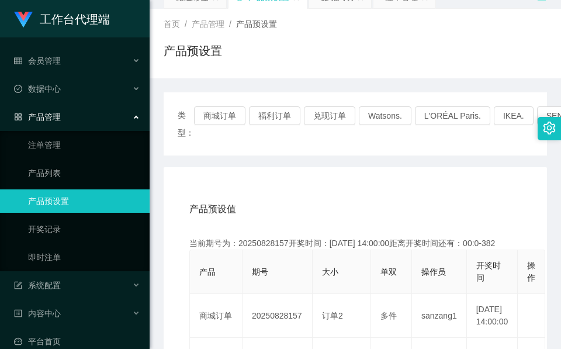
scroll to position [0, 0]
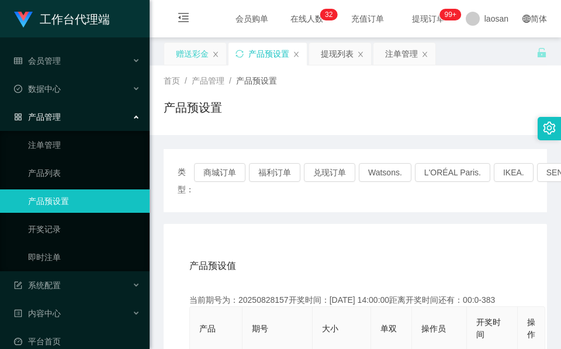
click at [191, 55] on div "赠送彩金" at bounding box center [192, 54] width 33 height 22
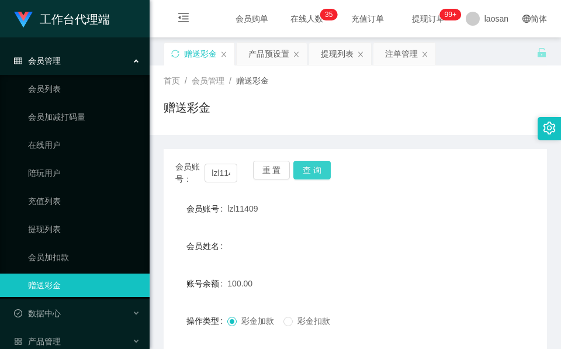
click at [314, 177] on button "查 询" at bounding box center [311, 170] width 37 height 19
click at [314, 177] on div "会员账号： lzl11409 重 置 查 询" at bounding box center [355, 173] width 383 height 25
click at [314, 175] on button "查 询" at bounding box center [311, 170] width 37 height 19
click at [314, 174] on div "会员账号： lzl11409 重 置 查 询" at bounding box center [355, 173] width 383 height 25
click at [333, 179] on div "会员账号： lzl11409 重 置 查 询" at bounding box center [355, 173] width 383 height 25
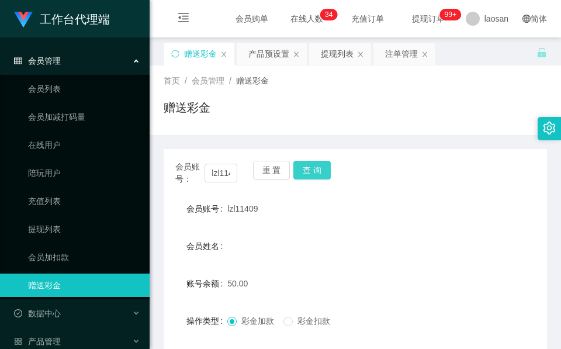
click at [323, 172] on button "查 询" at bounding box center [311, 170] width 37 height 19
click at [323, 172] on div "会员账号： lzl11409 重 置 查 询" at bounding box center [355, 173] width 383 height 25
click at [312, 167] on button "查 询" at bounding box center [311, 170] width 37 height 19
click at [312, 167] on div "会员账号： lzl11409 重 置 查 询" at bounding box center [355, 173] width 383 height 25
click at [316, 169] on button "查 询" at bounding box center [311, 170] width 37 height 19
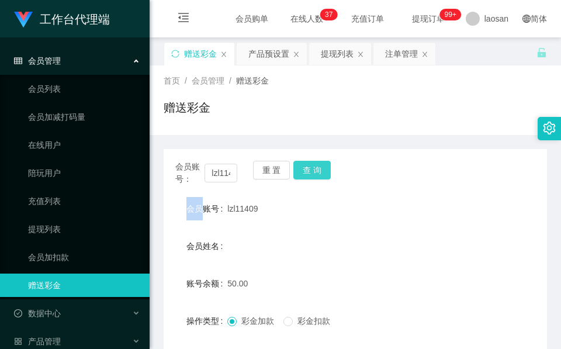
click at [316, 169] on button "查 询" at bounding box center [311, 170] width 37 height 19
click at [310, 170] on button "查 询" at bounding box center [311, 170] width 37 height 19
click at [310, 170] on div "重 置 查 询" at bounding box center [284, 173] width 62 height 25
click at [310, 170] on button "查 询" at bounding box center [311, 170] width 37 height 19
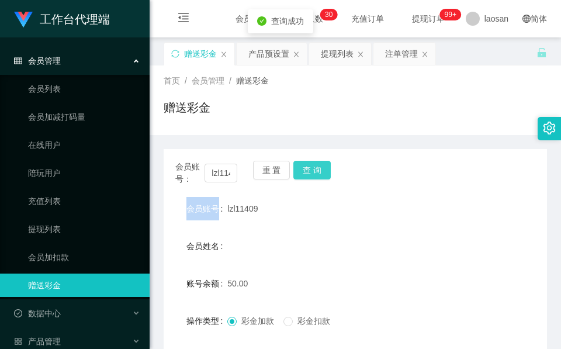
click at [310, 170] on div "重 置 查 询" at bounding box center [284, 173] width 62 height 25
click at [310, 170] on button "查 询" at bounding box center [311, 170] width 37 height 19
click at [310, 170] on div "重 置 查 询" at bounding box center [284, 173] width 62 height 25
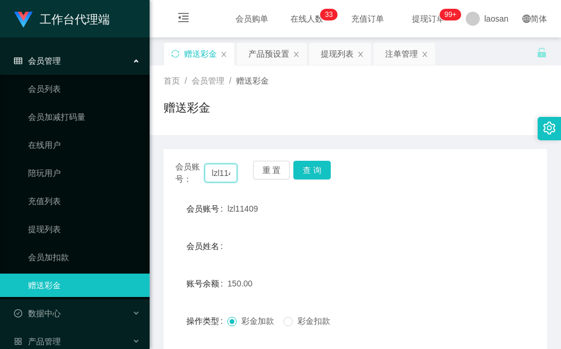
click at [213, 167] on input "lzl11409" at bounding box center [221, 173] width 33 height 19
paste input "Rec0102"
click at [310, 163] on button "查 询" at bounding box center [311, 170] width 37 height 19
click at [309, 164] on div "重 置 查 询" at bounding box center [284, 173] width 62 height 25
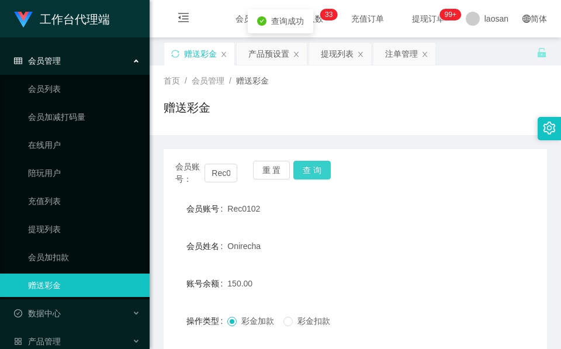
click at [309, 165] on button "查 询" at bounding box center [311, 170] width 37 height 19
click at [309, 169] on button "查 询" at bounding box center [311, 170] width 37 height 19
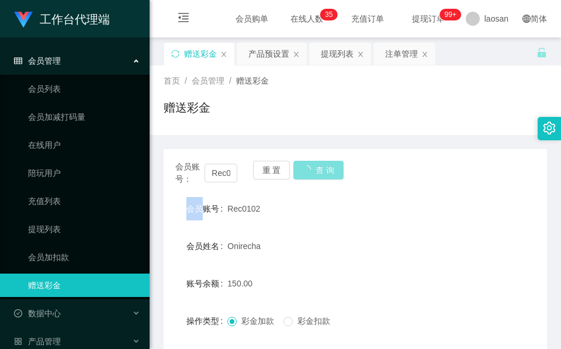
click at [309, 169] on div "重 置 查 询" at bounding box center [284, 173] width 62 height 25
click at [309, 169] on button "查 询" at bounding box center [318, 170] width 50 height 19
click at [229, 175] on input "Rec0102" at bounding box center [221, 173] width 33 height 19
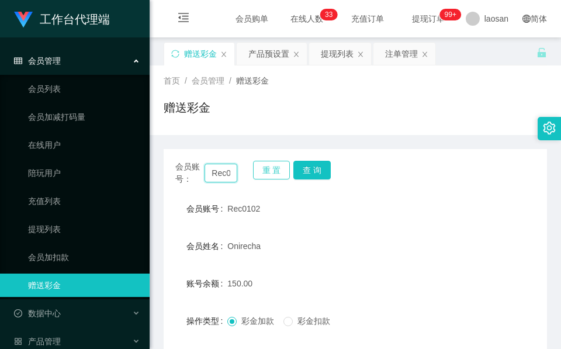
paste input "lzl11409"
type input "lzl11409"
click at [314, 163] on button "查 询" at bounding box center [311, 170] width 37 height 19
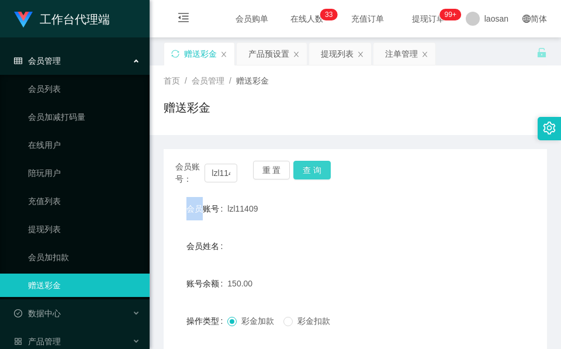
click at [314, 163] on div "会员账号： lzl11409 重 置 查 询" at bounding box center [355, 173] width 383 height 25
click at [314, 163] on button "查 询" at bounding box center [311, 170] width 37 height 19
click at [332, 169] on div "会员账号： lzl11409 重 置 查 询" at bounding box center [355, 173] width 383 height 25
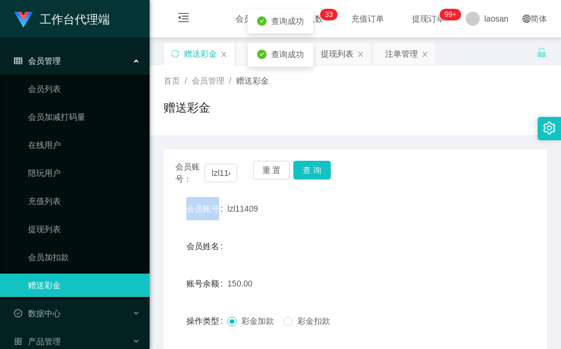
click at [332, 170] on div "会员账号： lzl11409 重 置 查 询" at bounding box center [355, 173] width 383 height 25
click at [331, 174] on div "会员账号： lzl11409 重 置 查 询" at bounding box center [355, 173] width 383 height 25
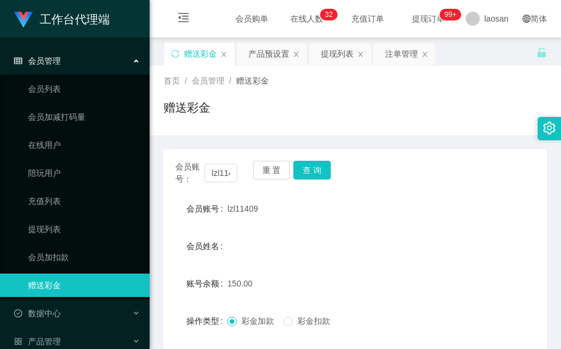
drag, startPoint x: 246, startPoint y: 108, endPoint x: 253, endPoint y: 108, distance: 6.4
click at [247, 108] on div "赠送彩金" at bounding box center [355, 112] width 383 height 27
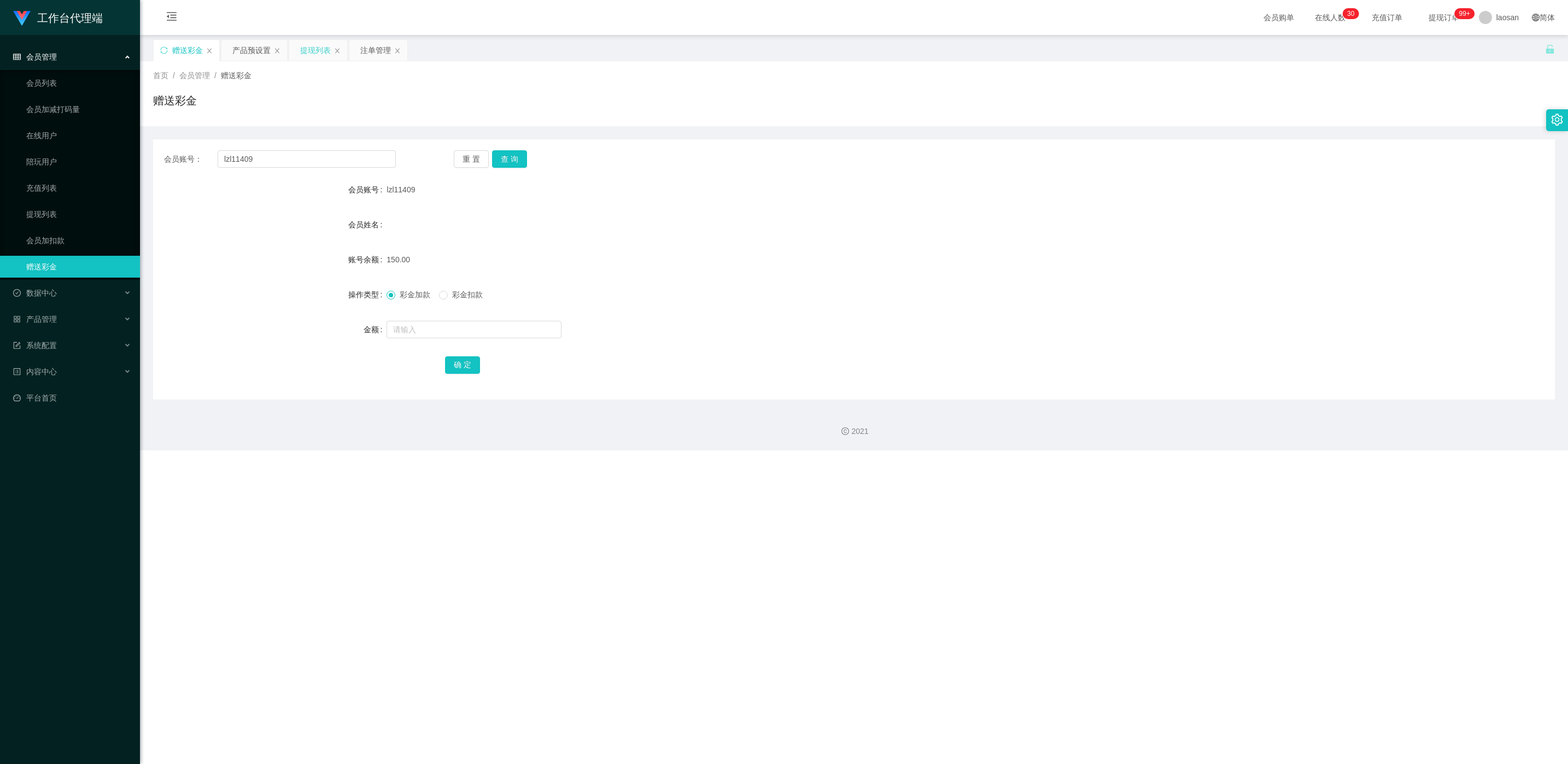
click at [317, 54] on div "提现列表" at bounding box center [315, 50] width 31 height 21
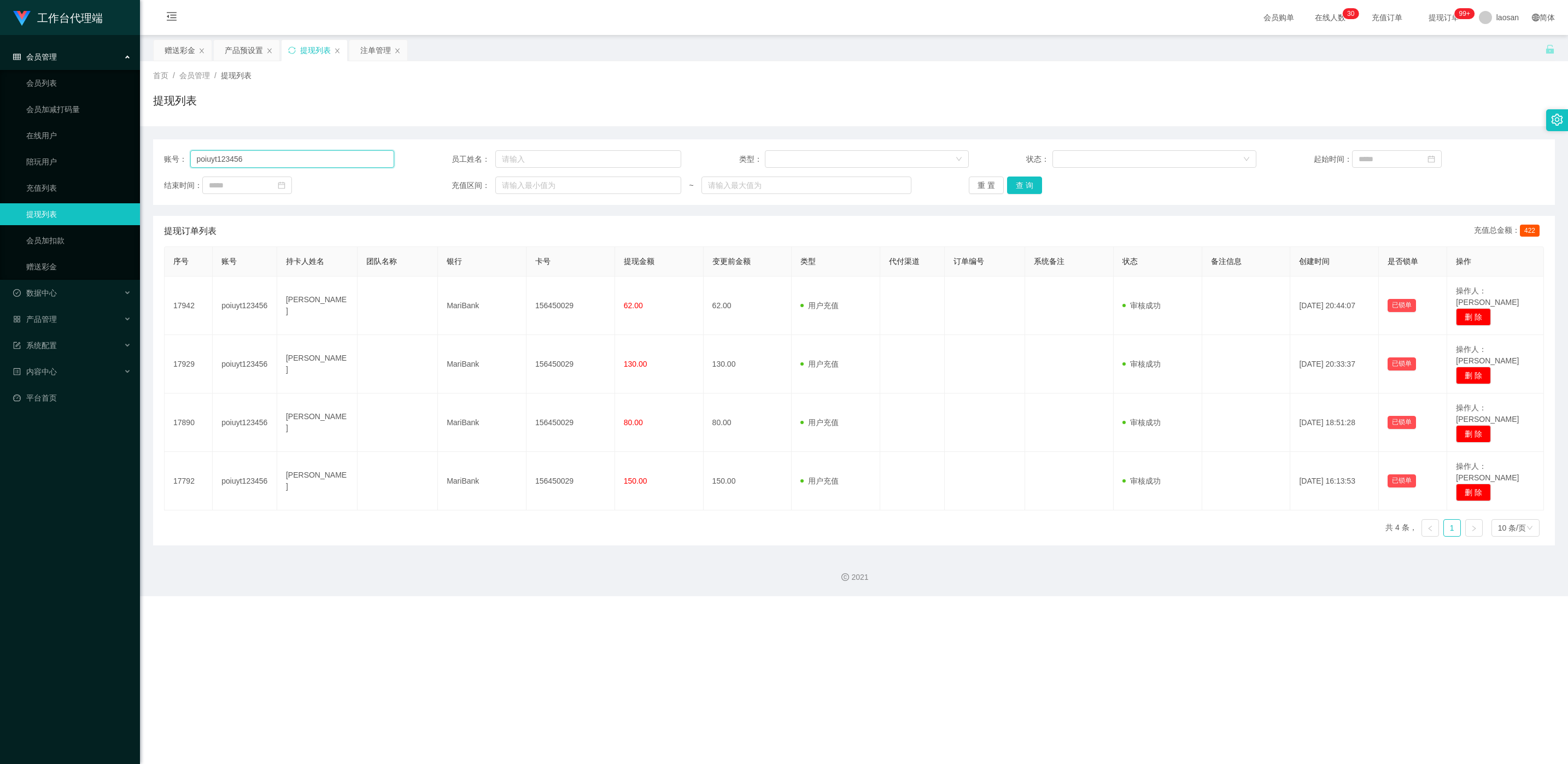
click at [264, 159] on input "poiuyt123456" at bounding box center [292, 159] width 204 height 18
paste input "Rec0102"
click at [525, 191] on button "查 询" at bounding box center [1024, 185] width 35 height 18
click at [525, 191] on div "重 置 查 询" at bounding box center [1084, 185] width 230 height 18
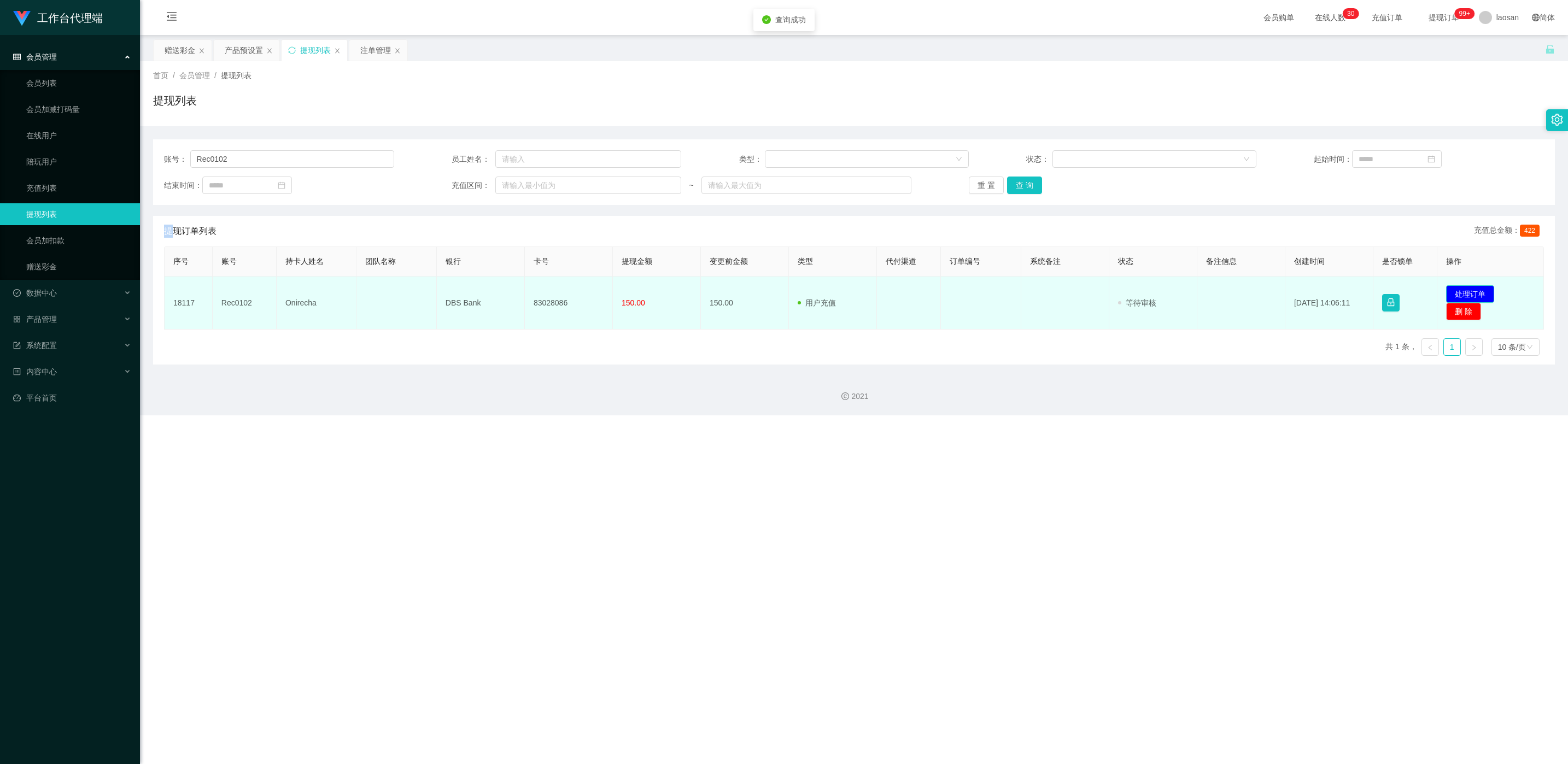
click at [525, 296] on button "处理订单" at bounding box center [1470, 294] width 48 height 18
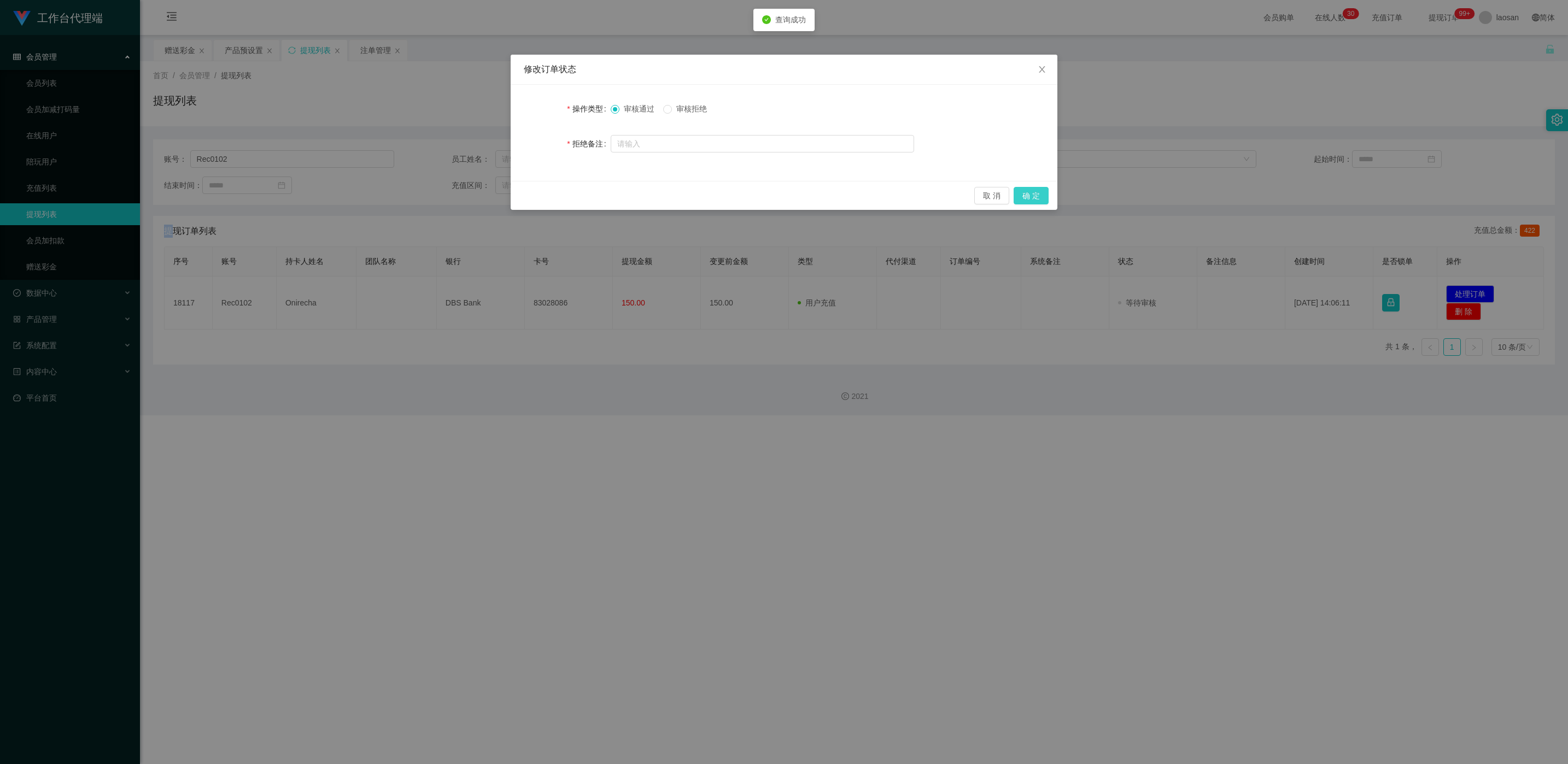
drag, startPoint x: 1041, startPoint y: 198, endPoint x: 1024, endPoint y: 234, distance: 39.8
click at [525, 198] on button "确 定" at bounding box center [1031, 195] width 35 height 18
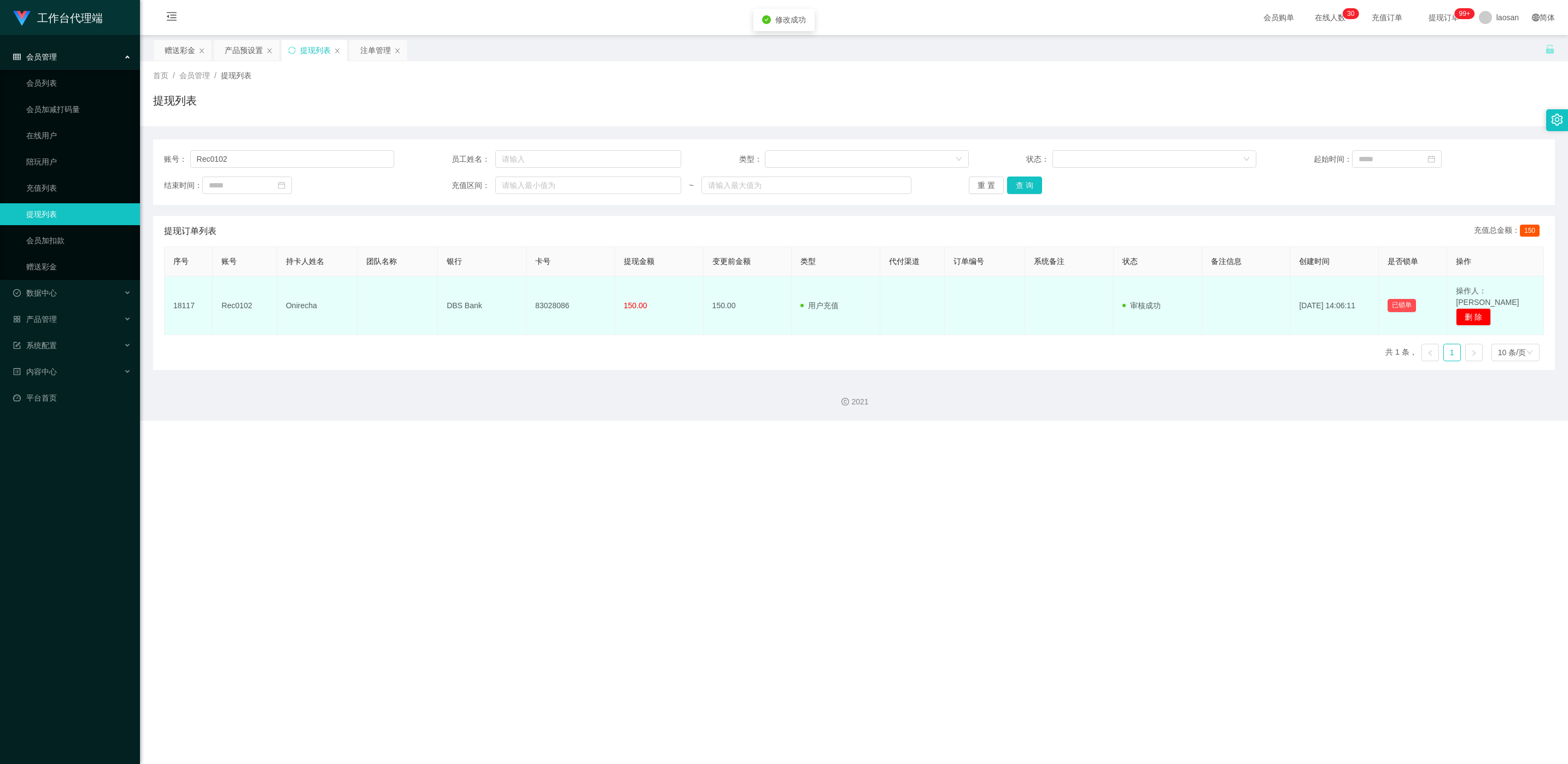
click at [525, 298] on td "83028086" at bounding box center [571, 306] width 89 height 59
click at [525, 293] on td "83028086" at bounding box center [571, 306] width 89 height 59
drag, startPoint x: 559, startPoint y: 293, endPoint x: 553, endPoint y: 300, distance: 9.2
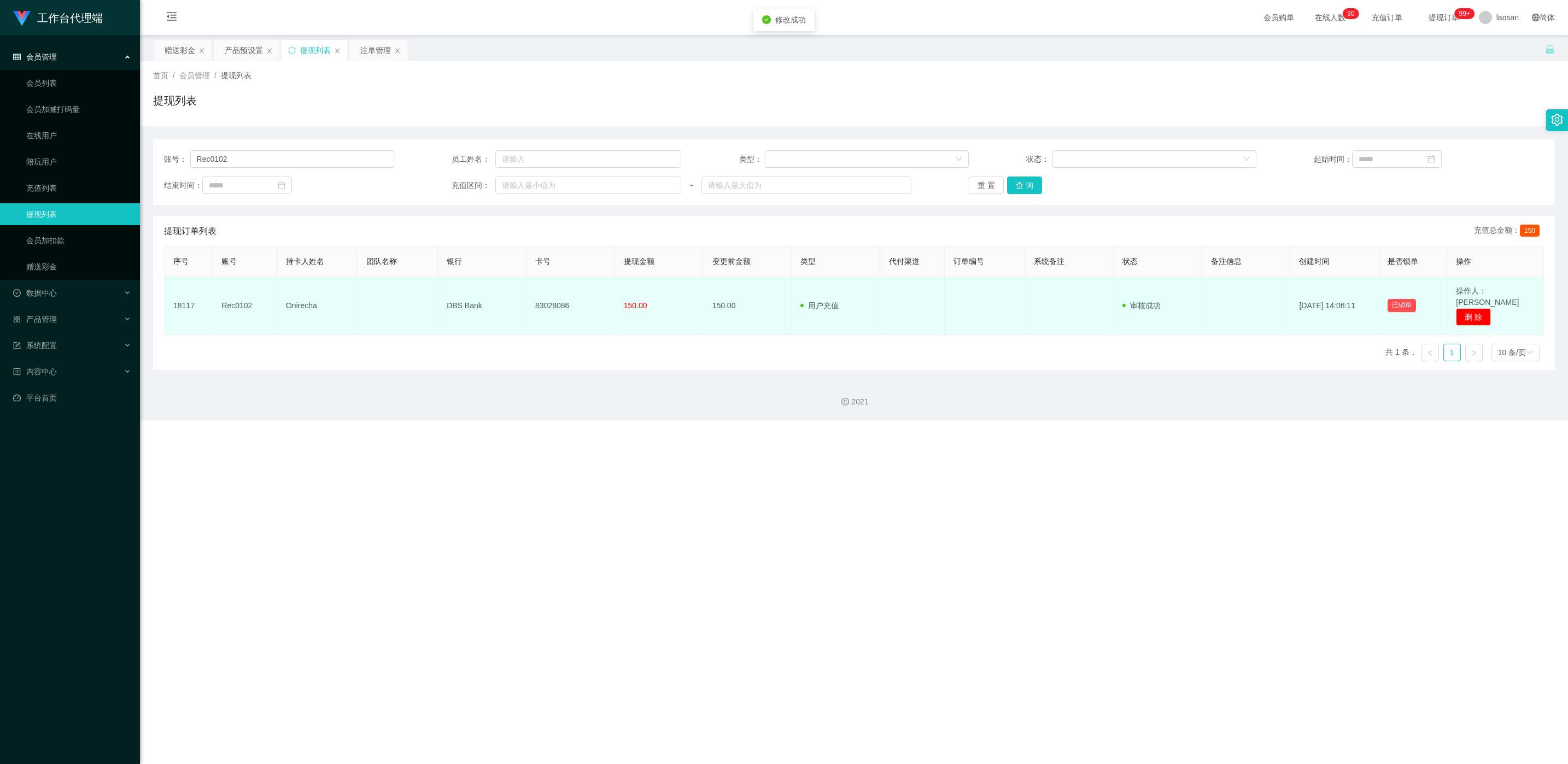
click at [525, 300] on td "83028086" at bounding box center [571, 306] width 89 height 59
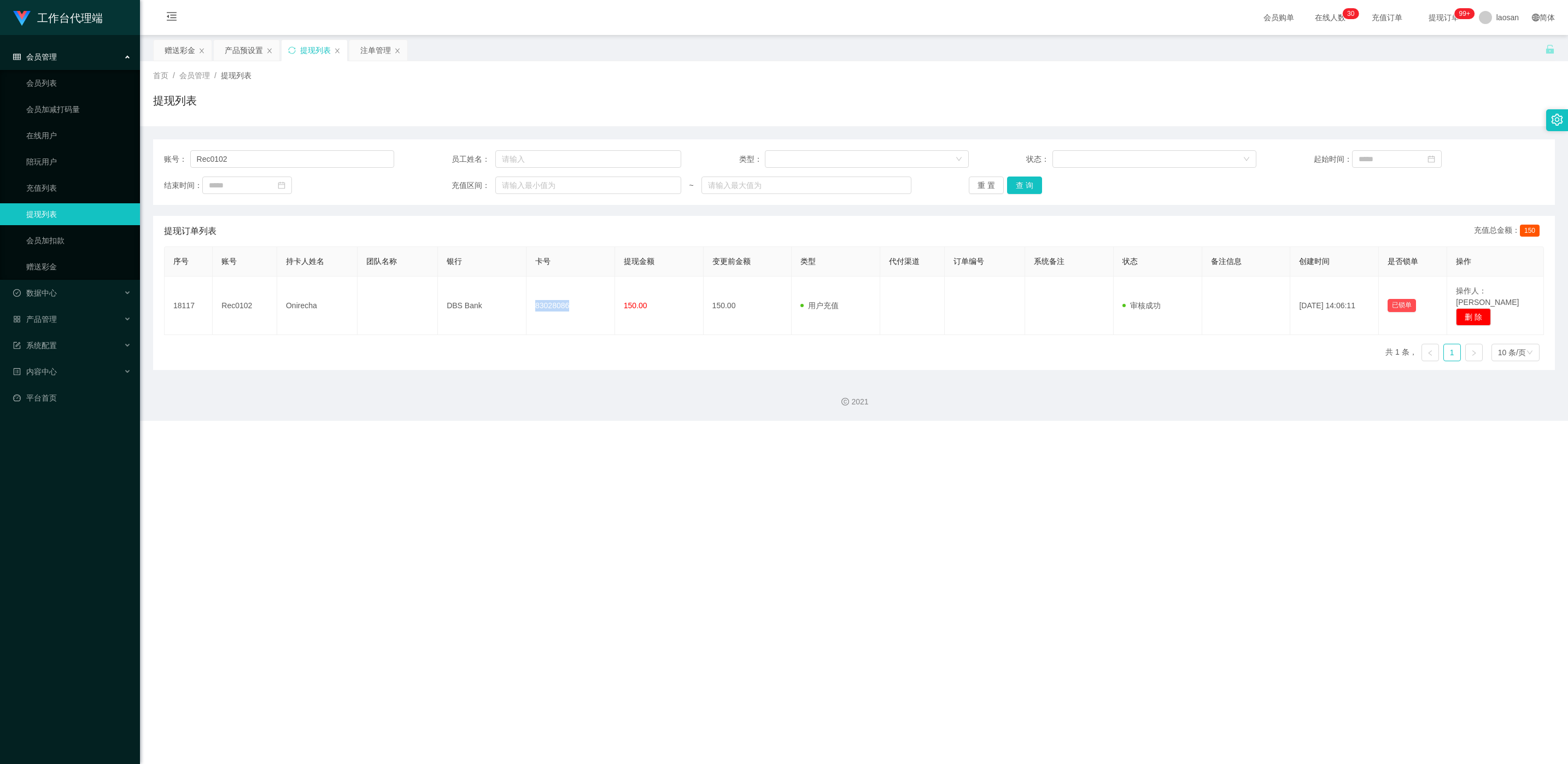
copy td "83028086"
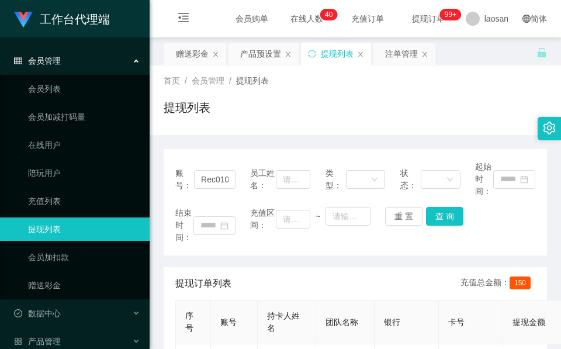
drag, startPoint x: 293, startPoint y: 132, endPoint x: 327, endPoint y: 60, distance: 79.5
click at [293, 130] on div "首页 / 会员管理 / 提现列表 / 提现列表" at bounding box center [355, 100] width 411 height 70
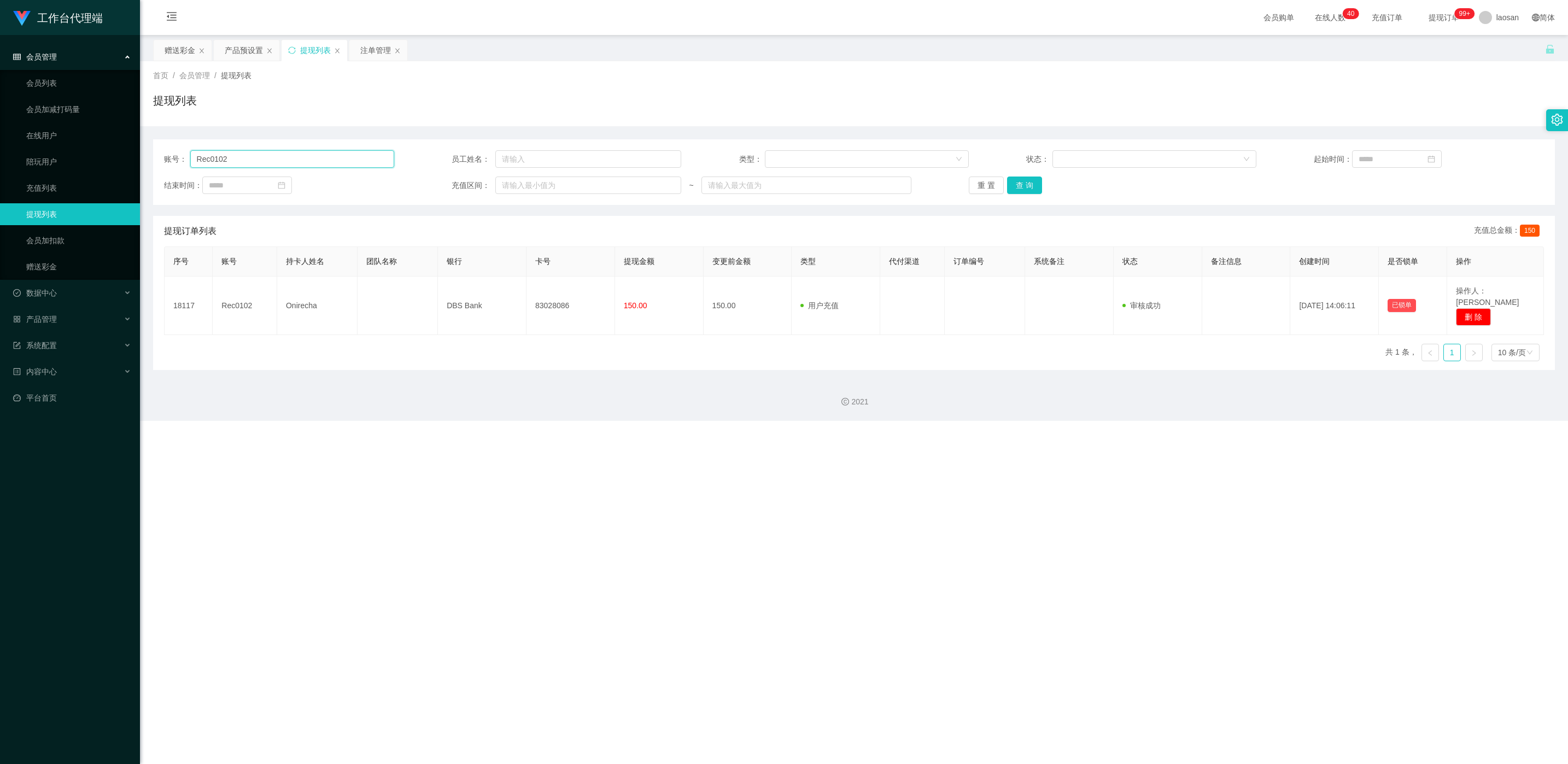
click at [273, 161] on input "Rec0102" at bounding box center [292, 159] width 204 height 18
paste input "lzl11409"
type input "lzl11409"
click at [525, 183] on button "查 询" at bounding box center [1024, 185] width 35 height 18
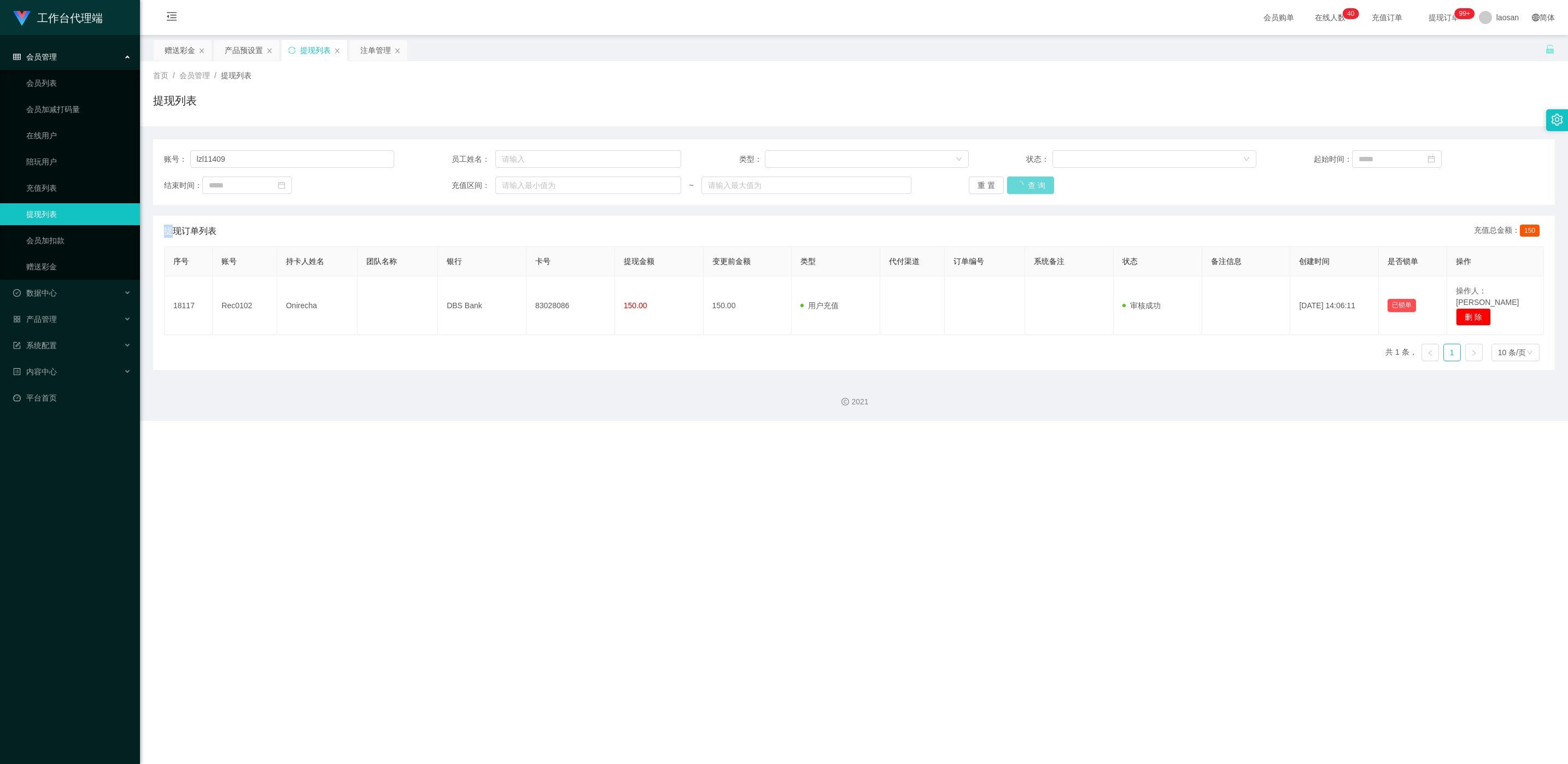
click at [525, 183] on div "重 置 查 询" at bounding box center [1084, 185] width 230 height 18
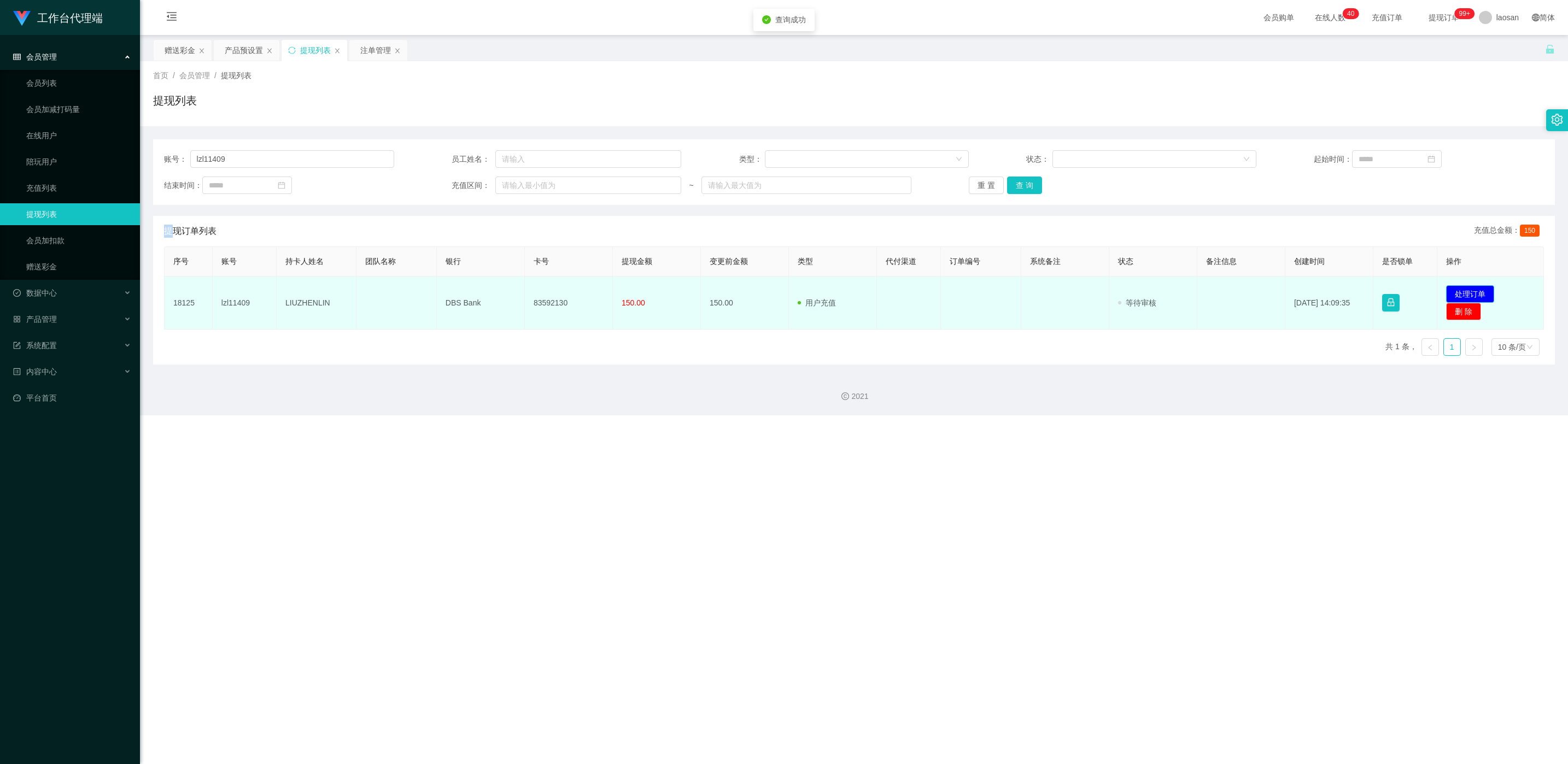
click at [525, 289] on button "处理订单" at bounding box center [1470, 294] width 48 height 18
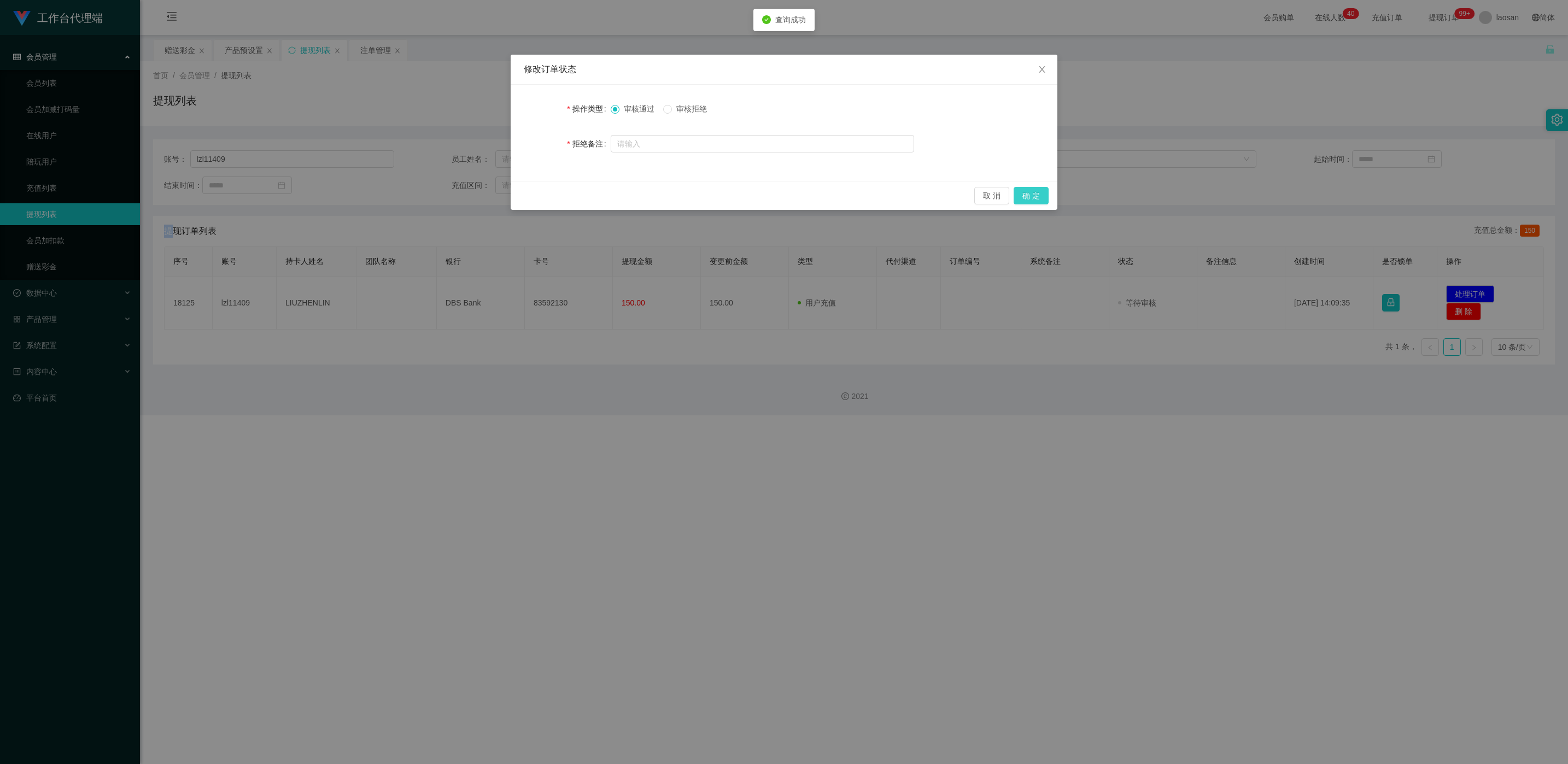
drag, startPoint x: 1040, startPoint y: 197, endPoint x: 993, endPoint y: 256, distance: 75.4
click at [525, 196] on button "确 定" at bounding box center [1031, 195] width 35 height 18
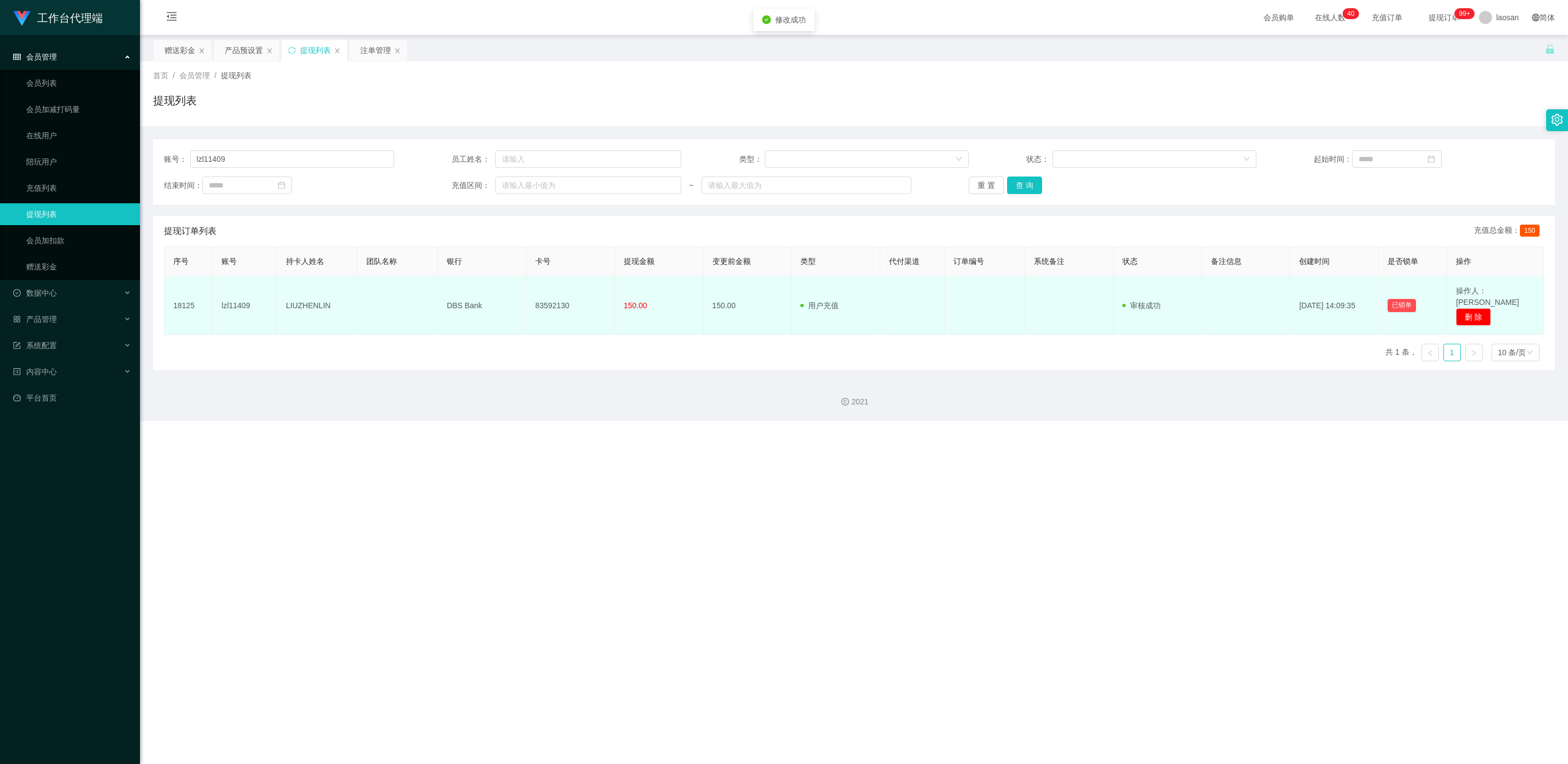
click at [525, 300] on td "83592130" at bounding box center [571, 306] width 89 height 59
copy td "83592130"
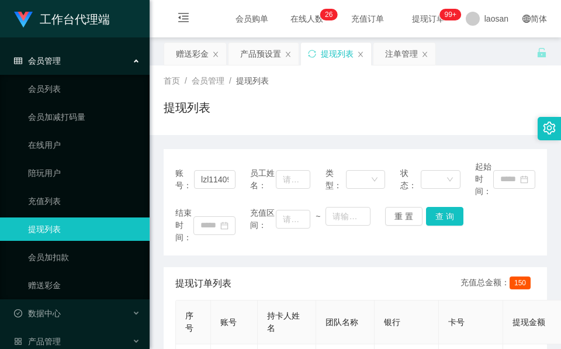
drag, startPoint x: 272, startPoint y: 93, endPoint x: 270, endPoint y: 65, distance: 27.5
click at [272, 92] on div "首页 / 会员管理 / 提现列表 / 提现列表" at bounding box center [355, 100] width 383 height 51
